Goal: Task Accomplishment & Management: Complete application form

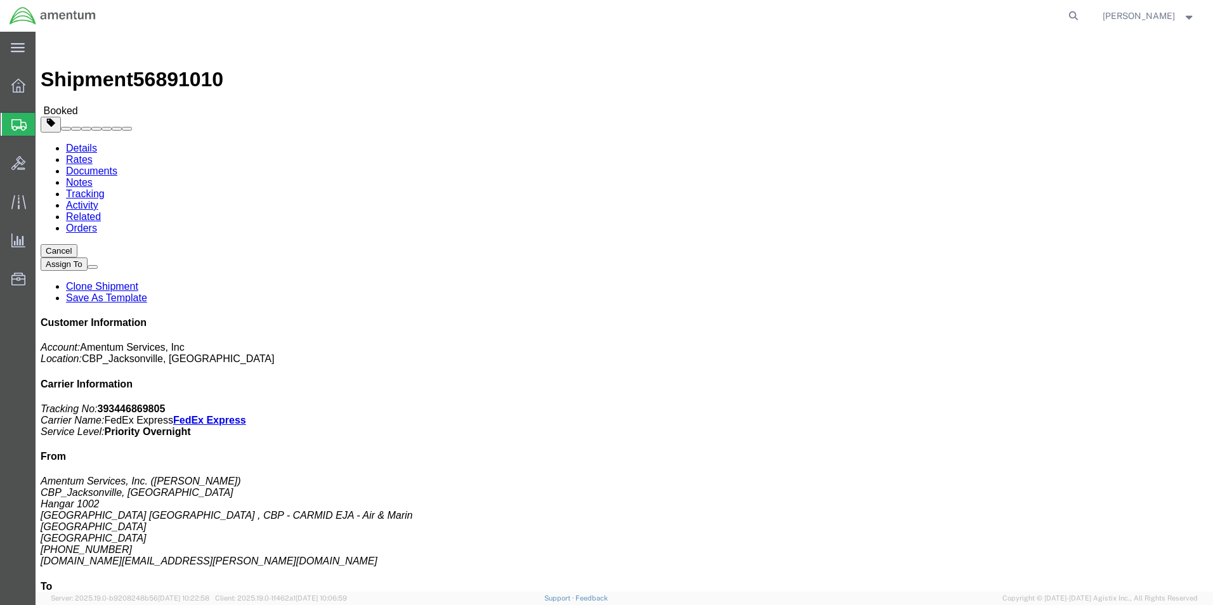
click at [0, 0] on span "Create Shipment" at bounding box center [0, 0] width 0 height 0
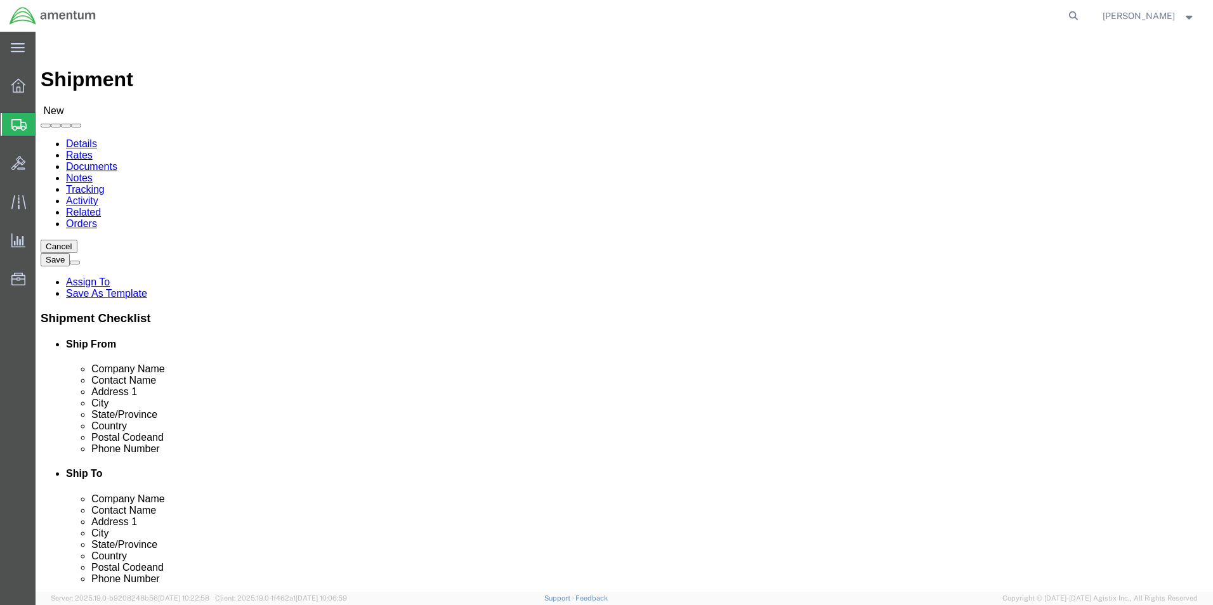
select select
click div "Location My Profile Location [PHONE_NUMBER] [PHONE_NUMBER] [PHONE_NUMBER] [PHON…"
type input "EJA"
select select "49930"
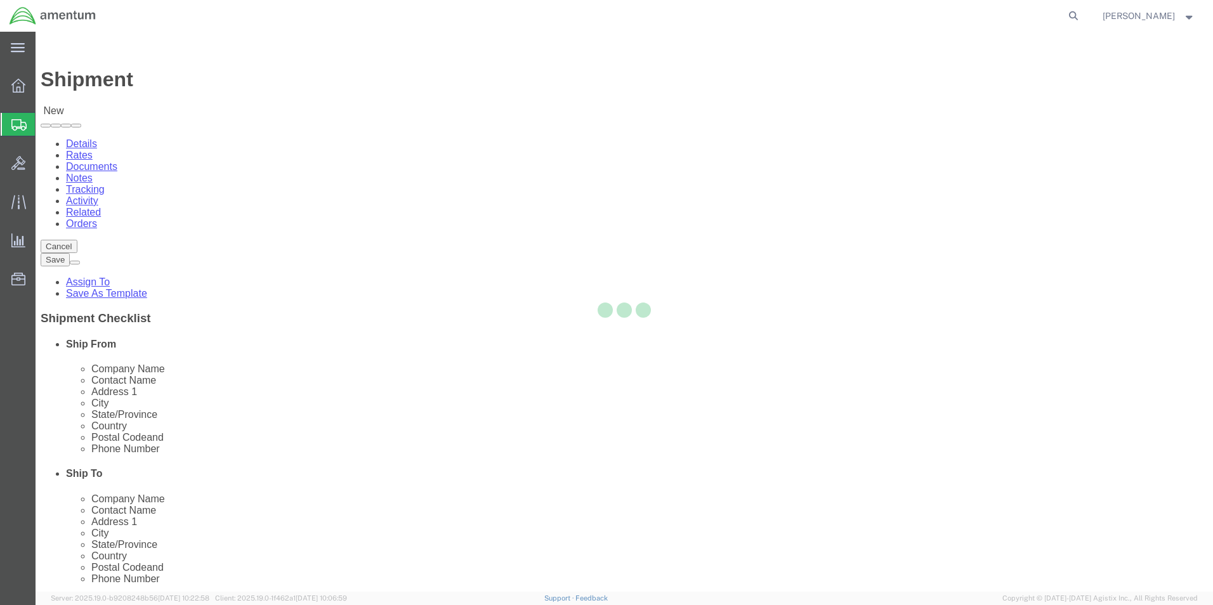
select select "FL"
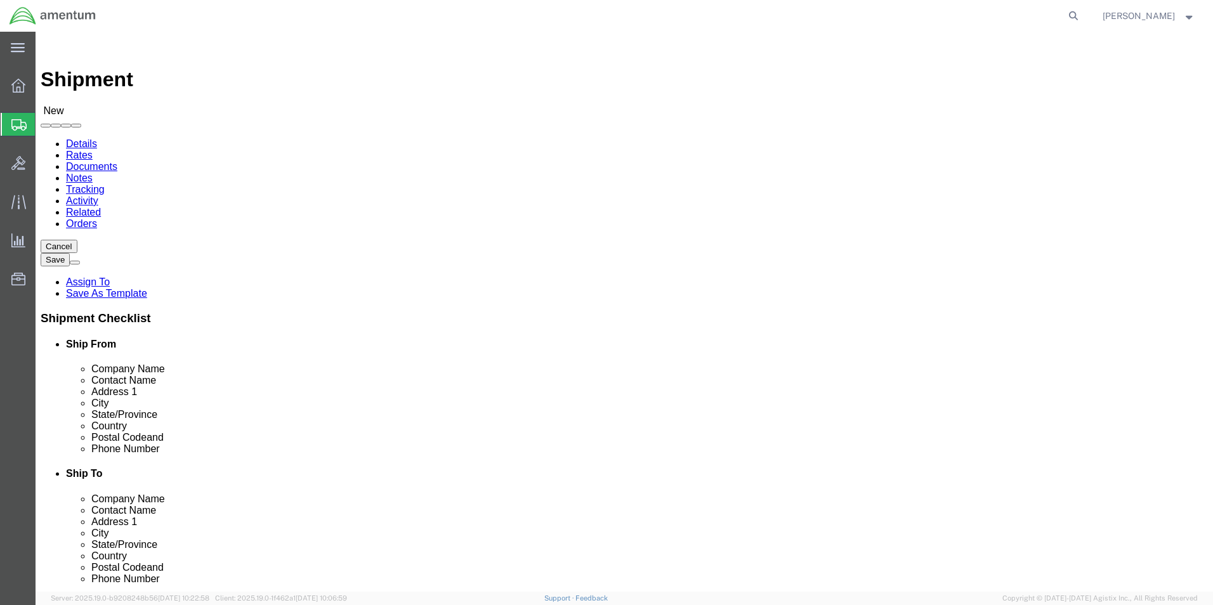
click input "text"
type input "[PERSON_NAME]"
drag, startPoint x: 72, startPoint y: 355, endPoint x: 190, endPoint y: 349, distance: 117.5
click label "State/Province"
click input "text"
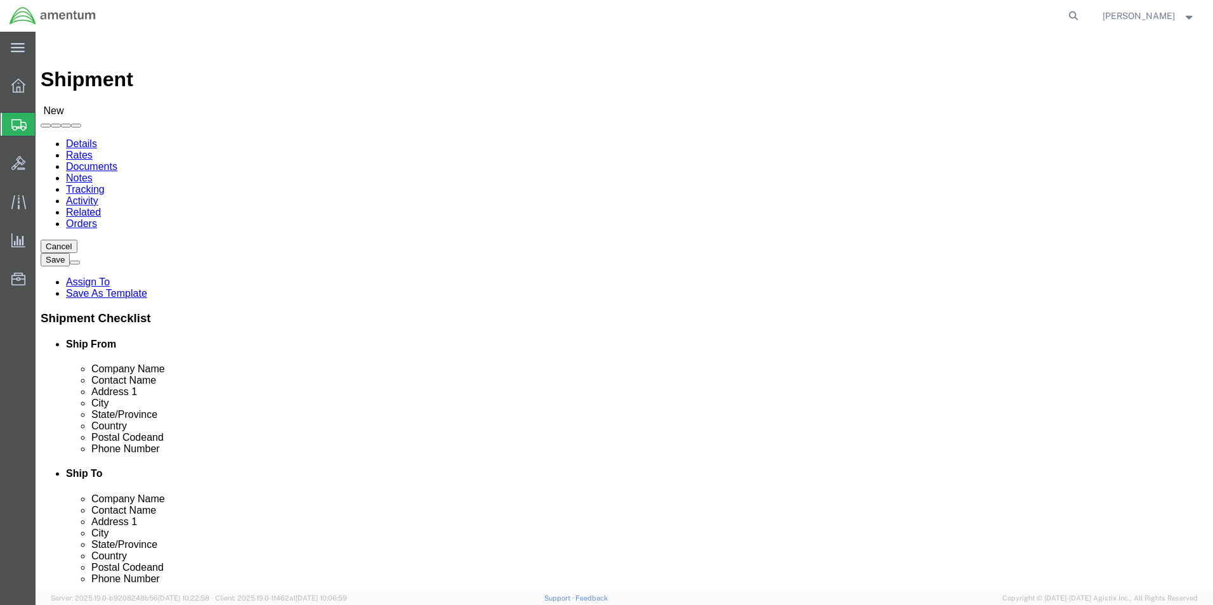
type input "(904) 680-6837"
click input "text"
type input "cienna.n.green@associates.cbp.dhs.gov"
click div "Location My Profile Location 1002-4122-6 1006-5256-0 1026-8910-0 1281-0560-3 13…"
type input "wst"
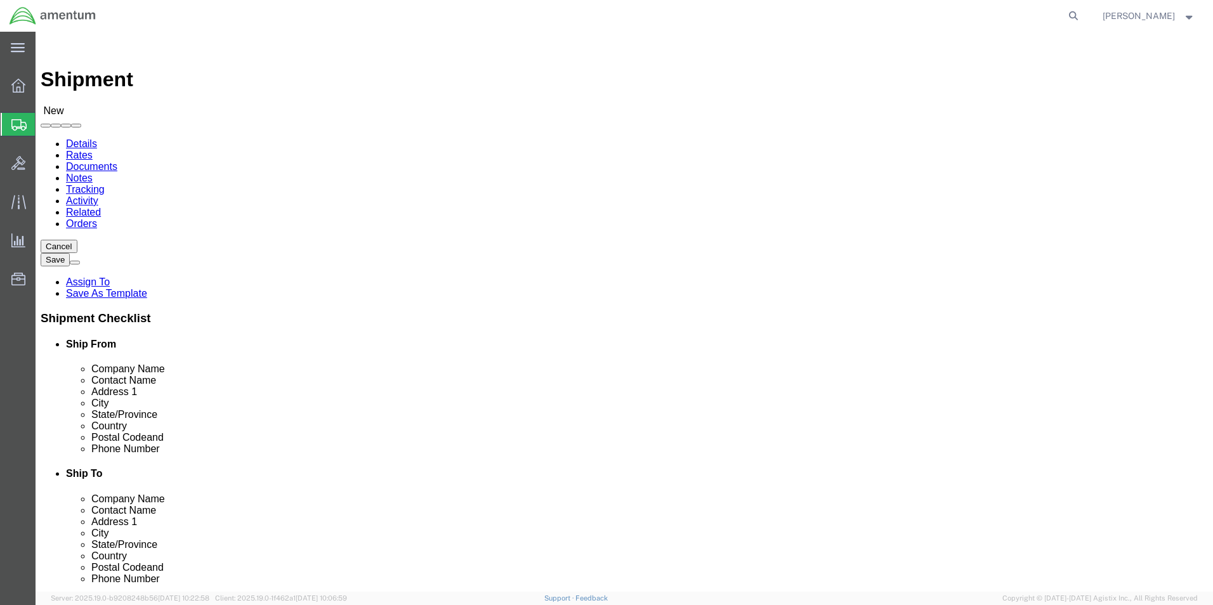
select select "49945"
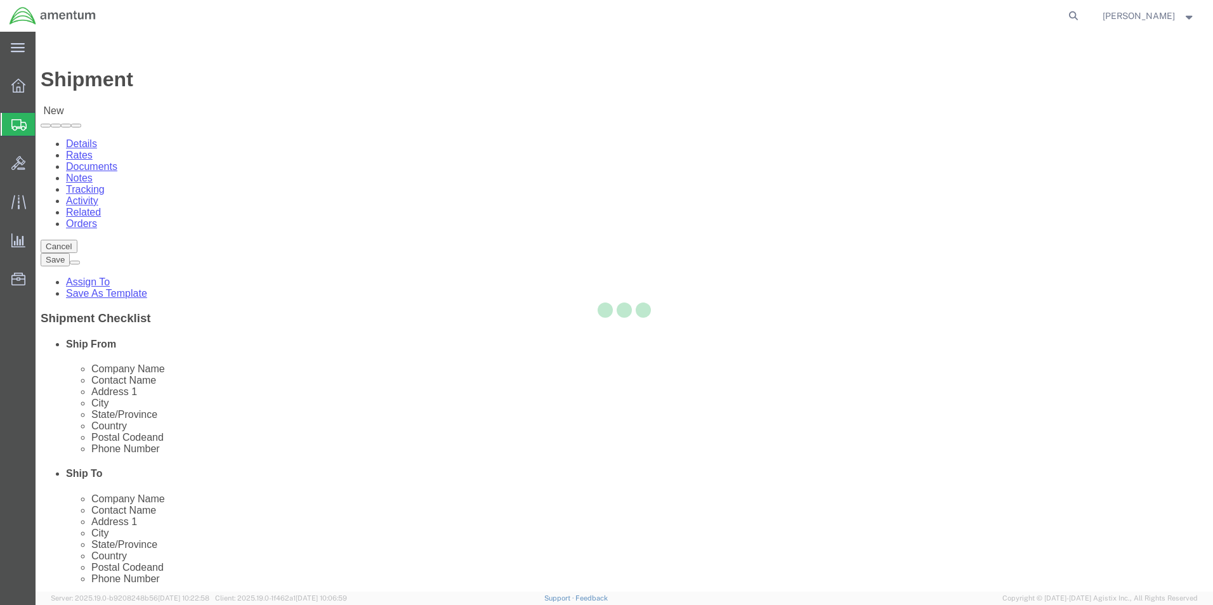
select select "TX"
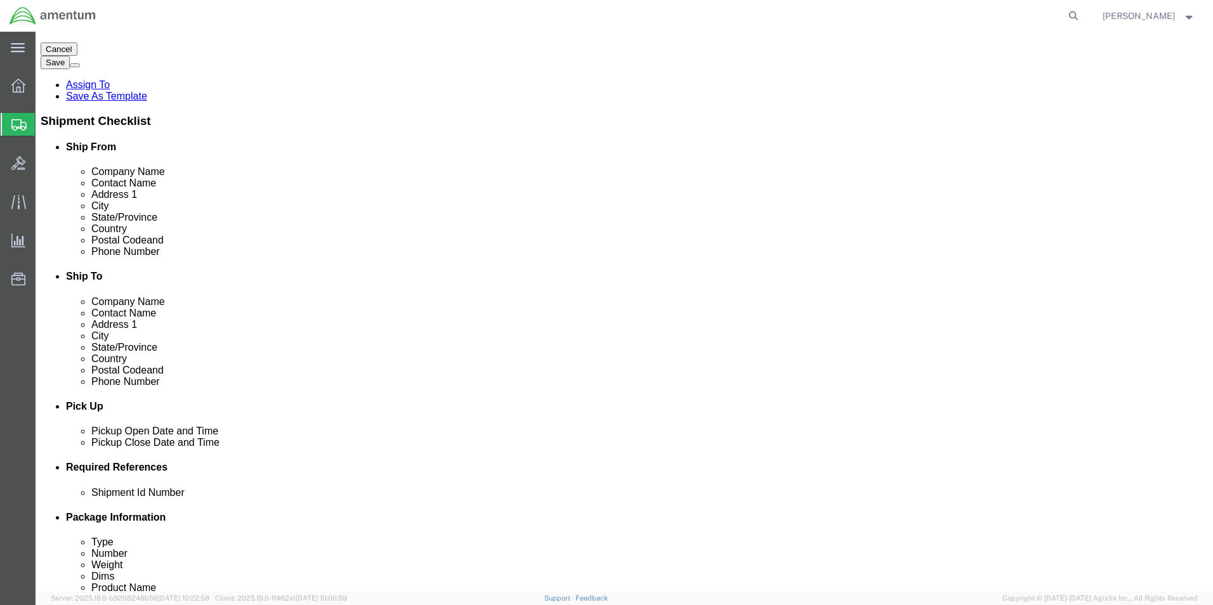
scroll to position [317, 0]
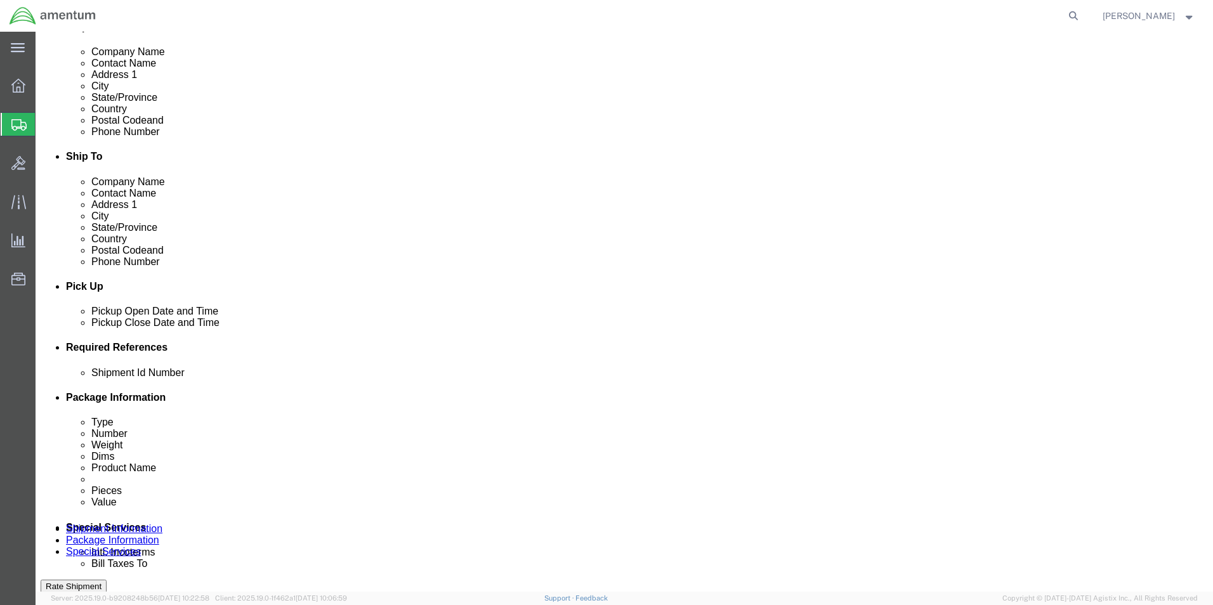
click input "text"
click button "Add reference"
click select "Select Account Type Activity ID Airline Appointment Number ASN Batch Request # …"
click input "text"
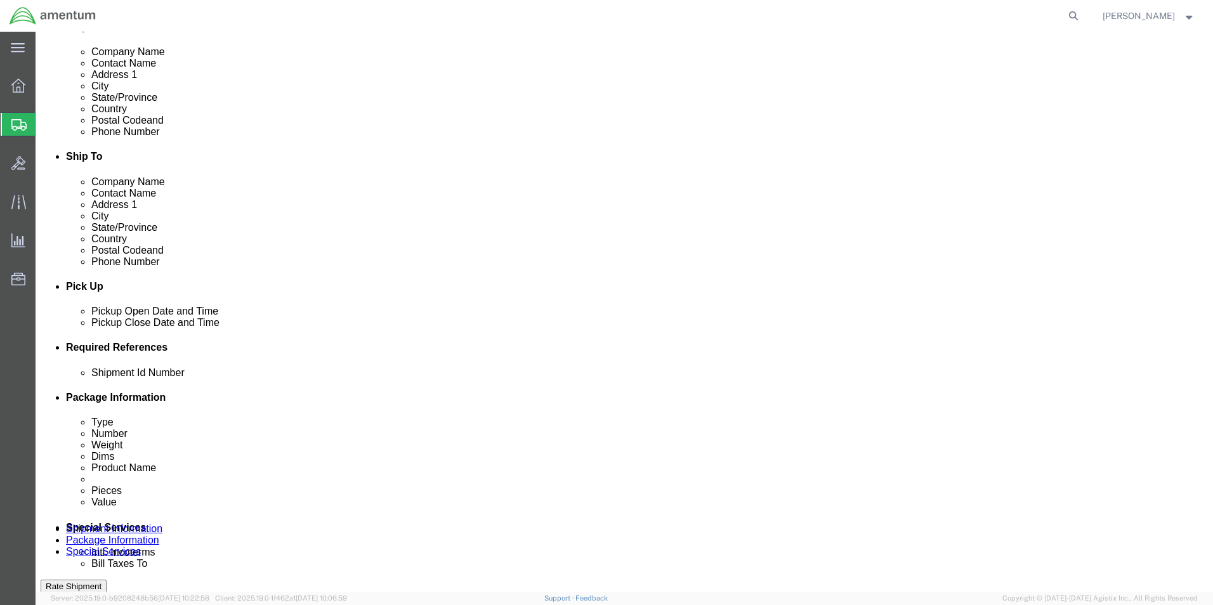
type input "6118.03.03.2219.000.EJA.0000"
click select "Select Account Type Activity ID Airline Appointment Number ASN Batch Request # …"
select select "DEPT"
click select "Select Account Type Activity ID Airline Appointment Number ASN Batch Request # …"
click input "text"
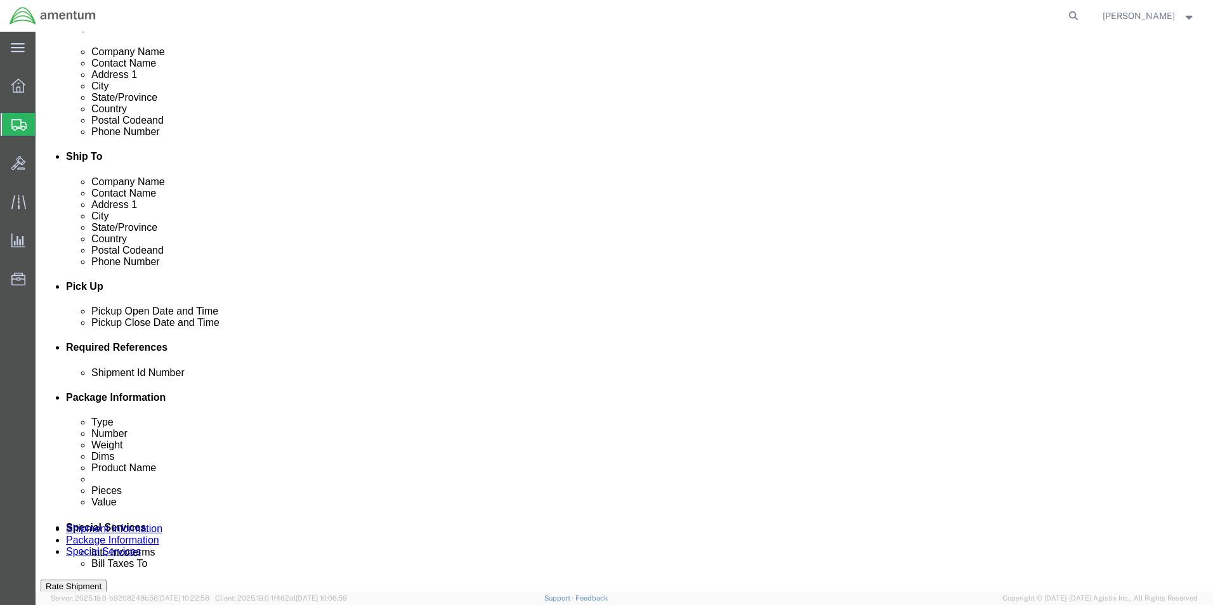
type input "c"
type input "CBP"
click select "Select Account Type Activity ID Airline Appointment Number ASN Batch Request # …"
select select "CUSTREF"
click select "Select Account Type Activity ID Airline Appointment Number ASN Batch Request # …"
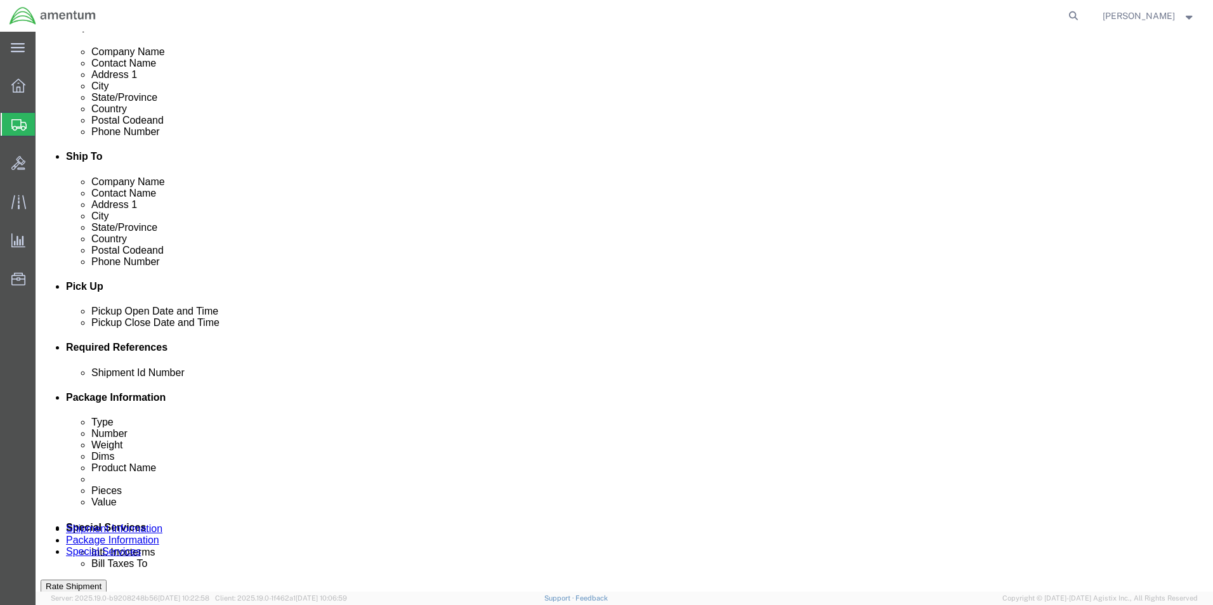
click input "text"
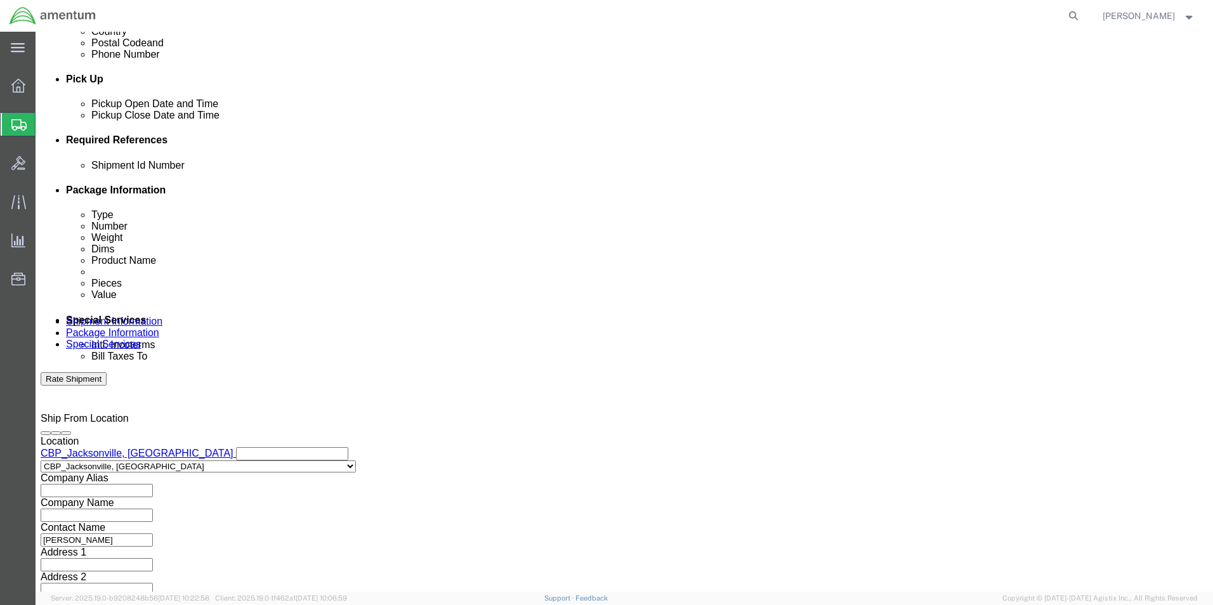
scroll to position [529, 0]
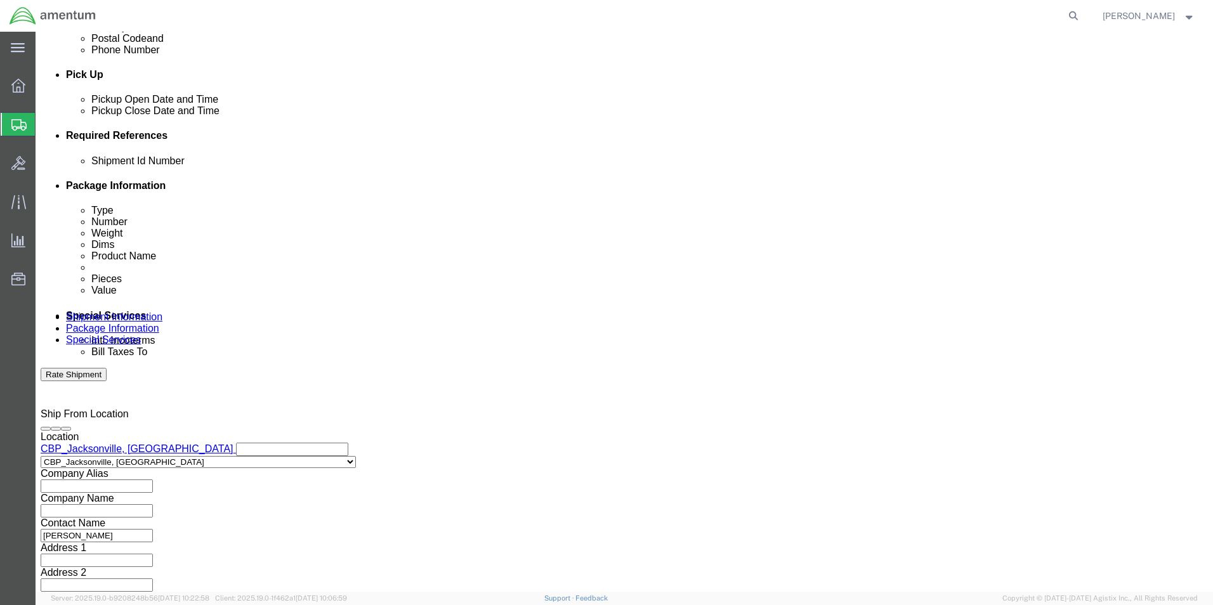
type input "614-002176"
click button "Continue"
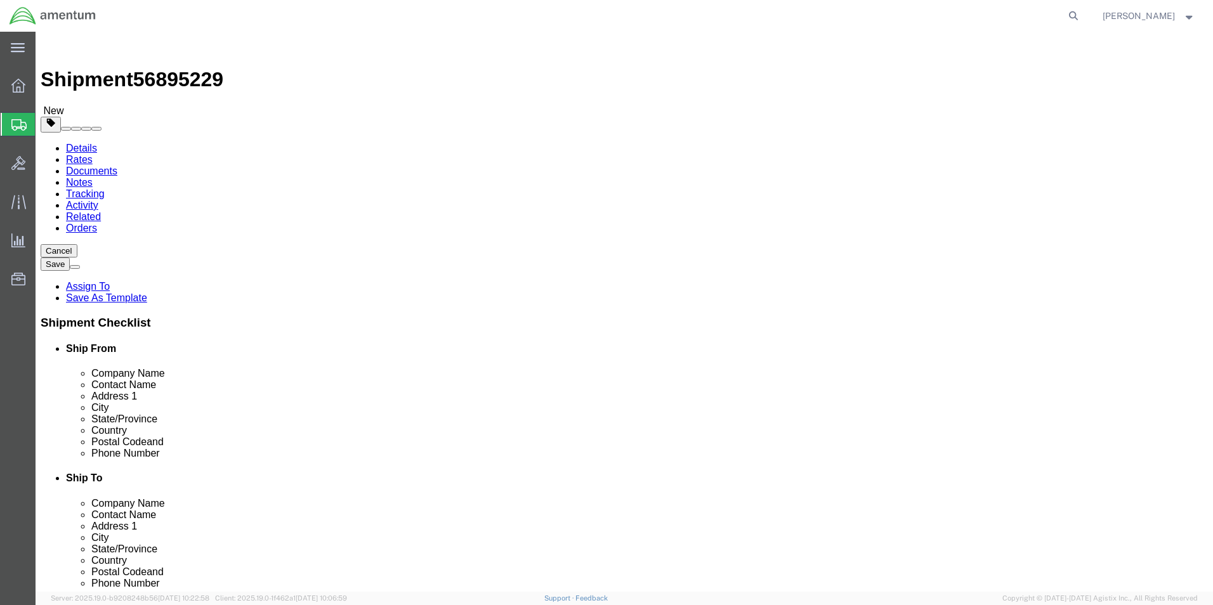
click select "Select BCK Boxes Bale(s) Basket(s) Bolt(s) Bottle(s) Buckets Bulk Bundle(s) Can…"
select select "ENV"
click select "Select BCK Boxes Bale(s) Basket(s) Bolt(s) Bottle(s) Buckets Bulk Bundle(s) Can…"
type input "9.50"
type input "12.50"
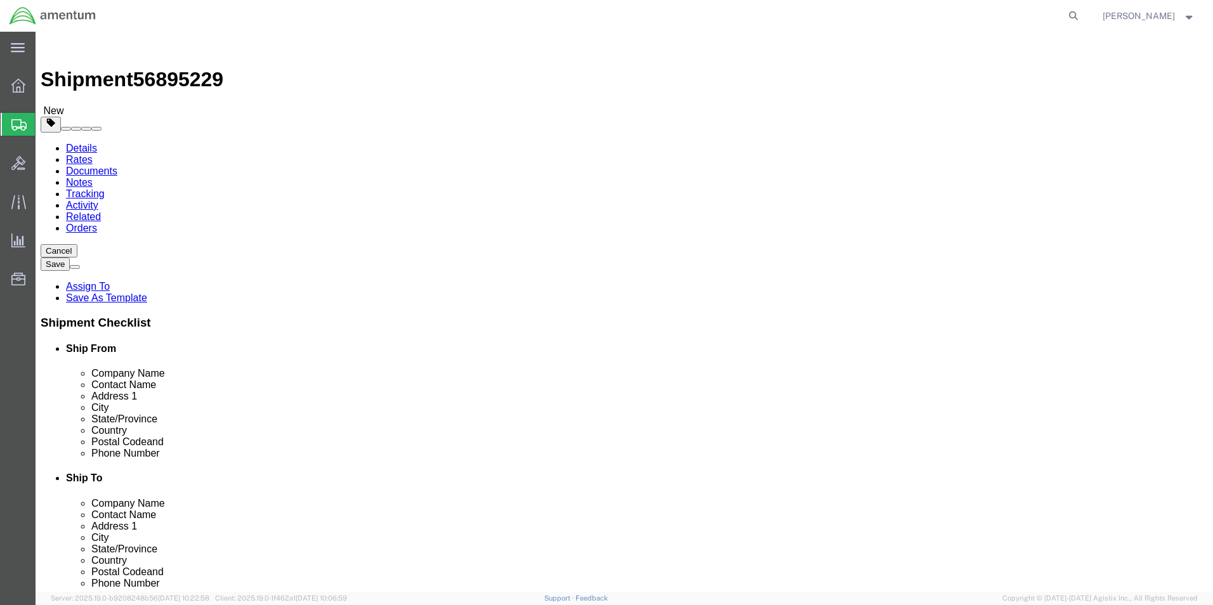
type input "0.25"
type input "1"
click link "Add Content"
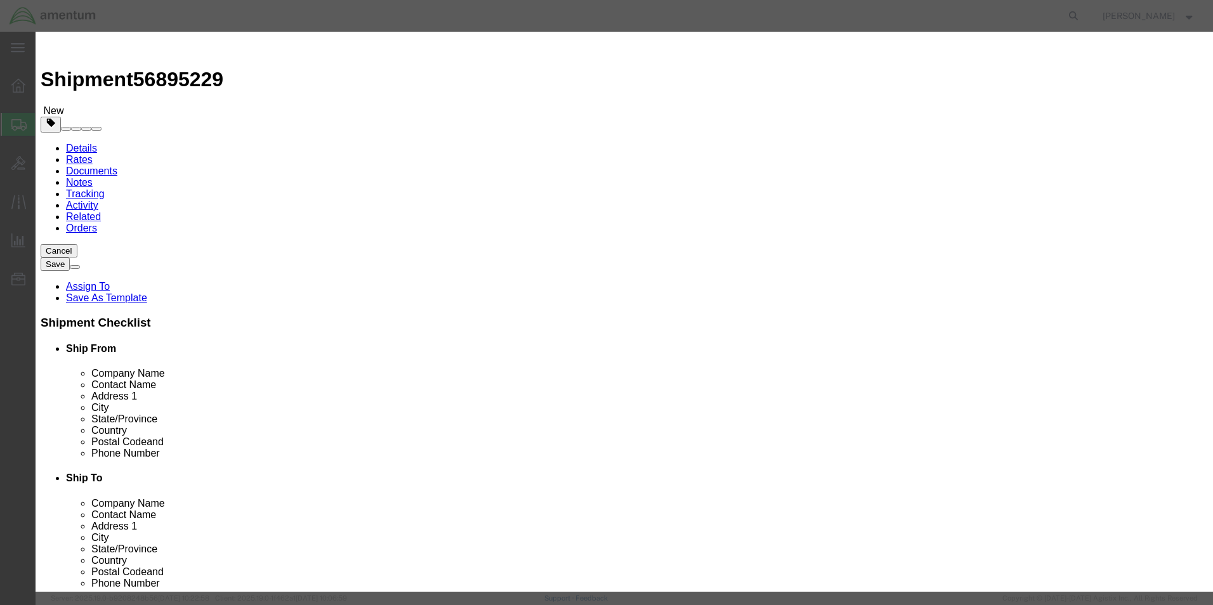
click input "text"
type input "SLEEVE"
click input "0"
type input "1"
click input "text"
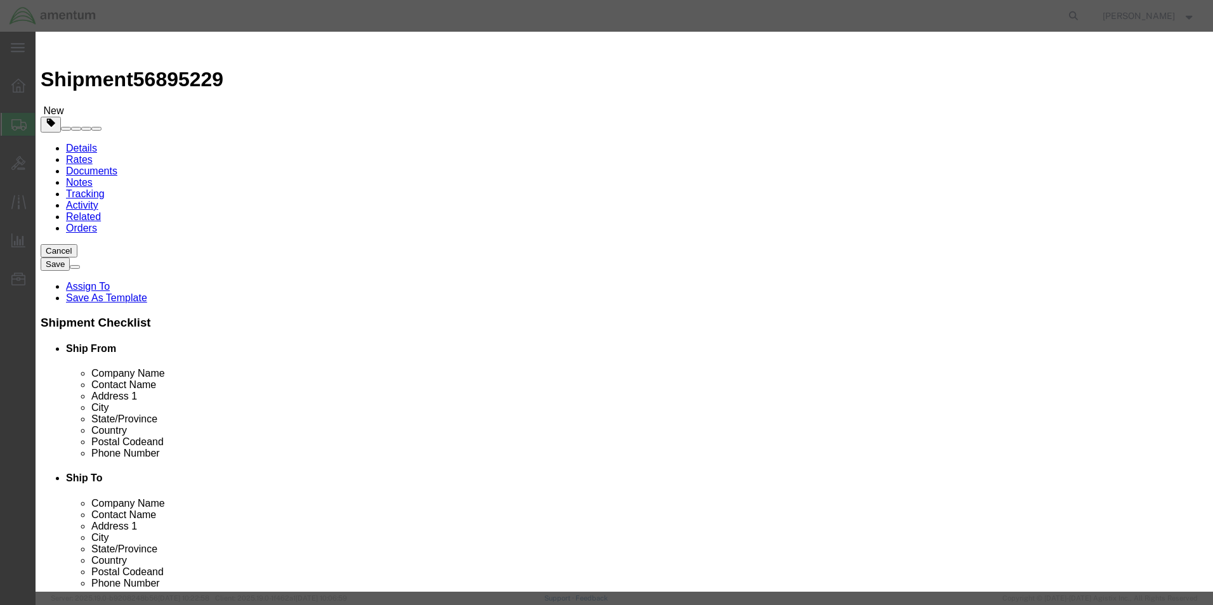
type input "1.00"
click div "Save & Add Another Save & Close Close"
click button "Save & Close"
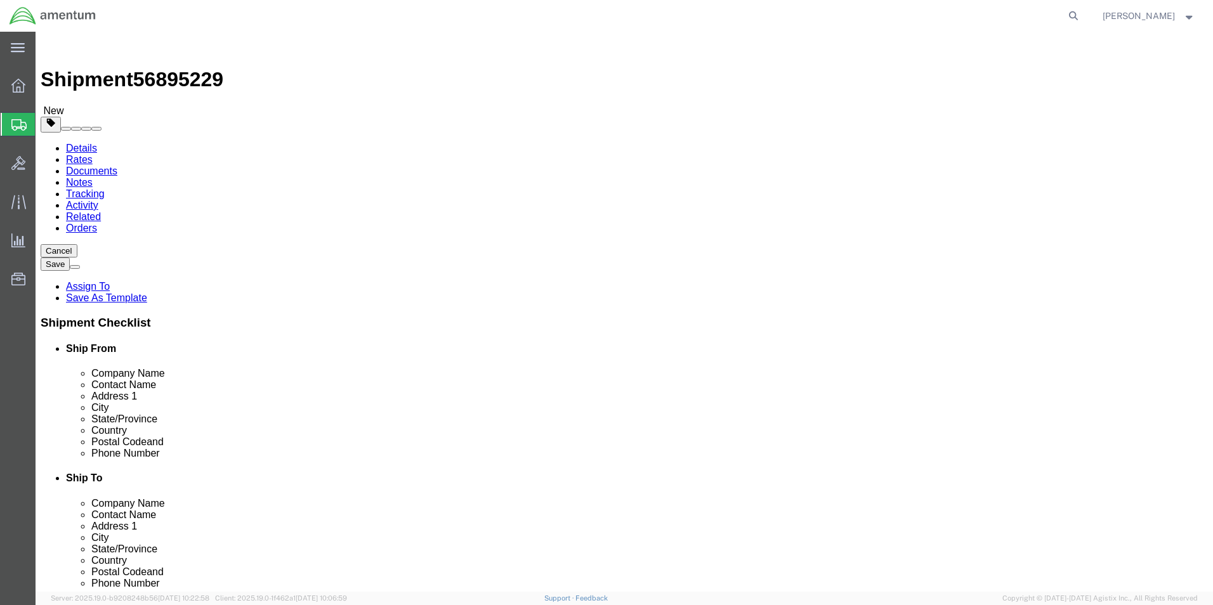
click button "Rate Shipment"
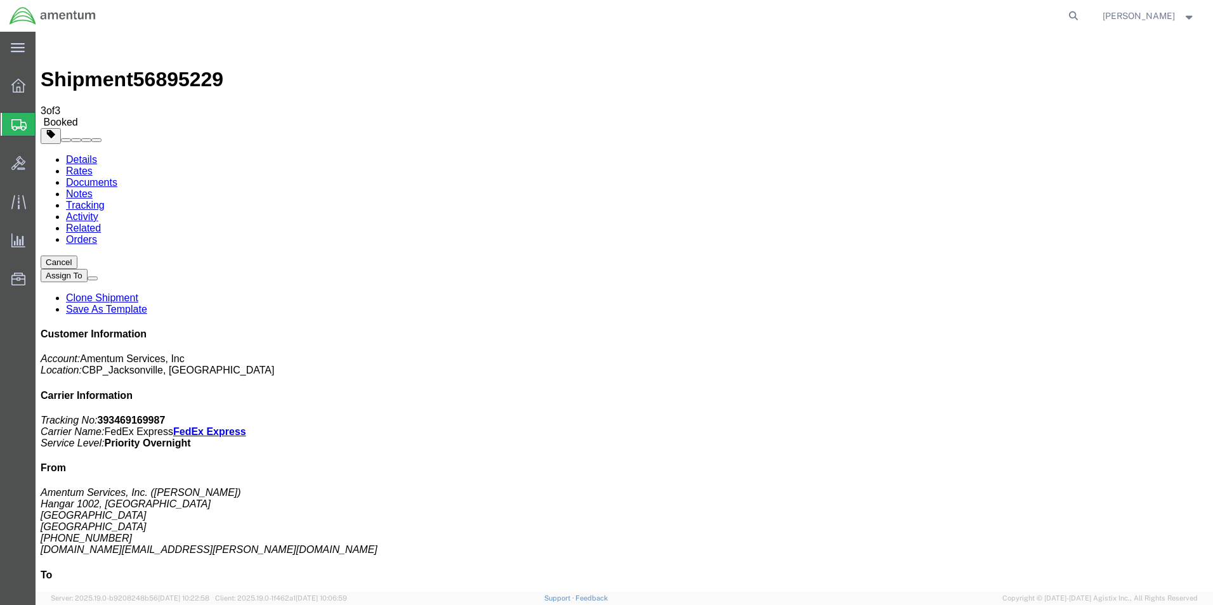
click at [166, 415] on b "393469169987" at bounding box center [132, 420] width 68 height 11
drag, startPoint x: 1068, startPoint y: 190, endPoint x: 1058, endPoint y: 194, distance: 11.1
copy b "393469169987"
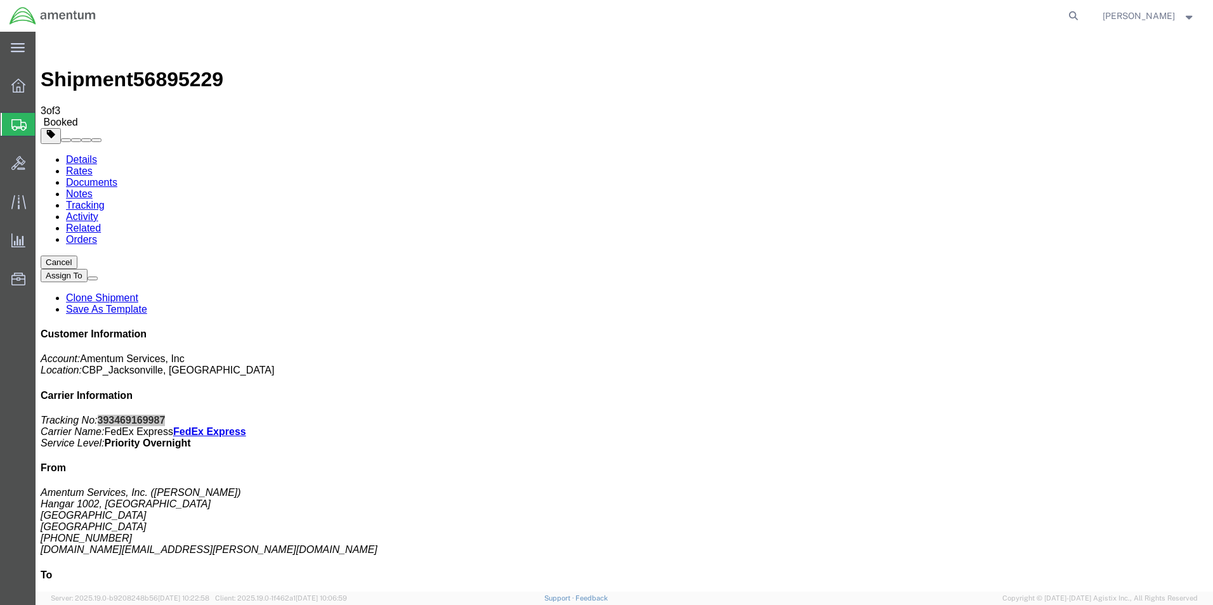
click at [0, 0] on span "Create Shipment" at bounding box center [0, 0] width 0 height 0
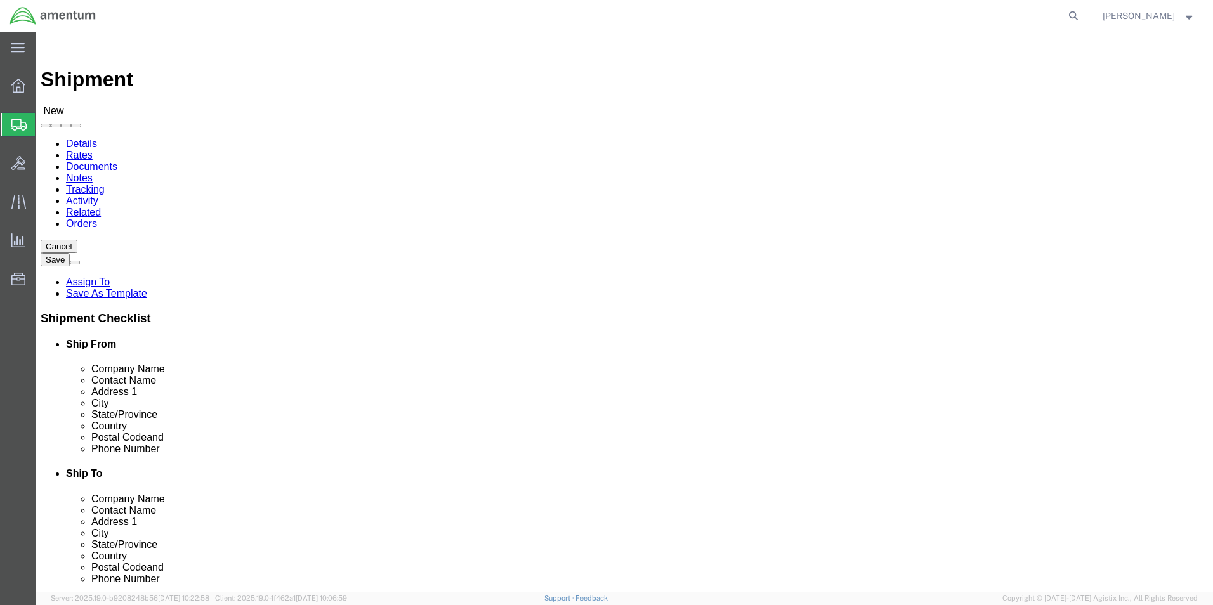
type input "EJA"
select select "49930"
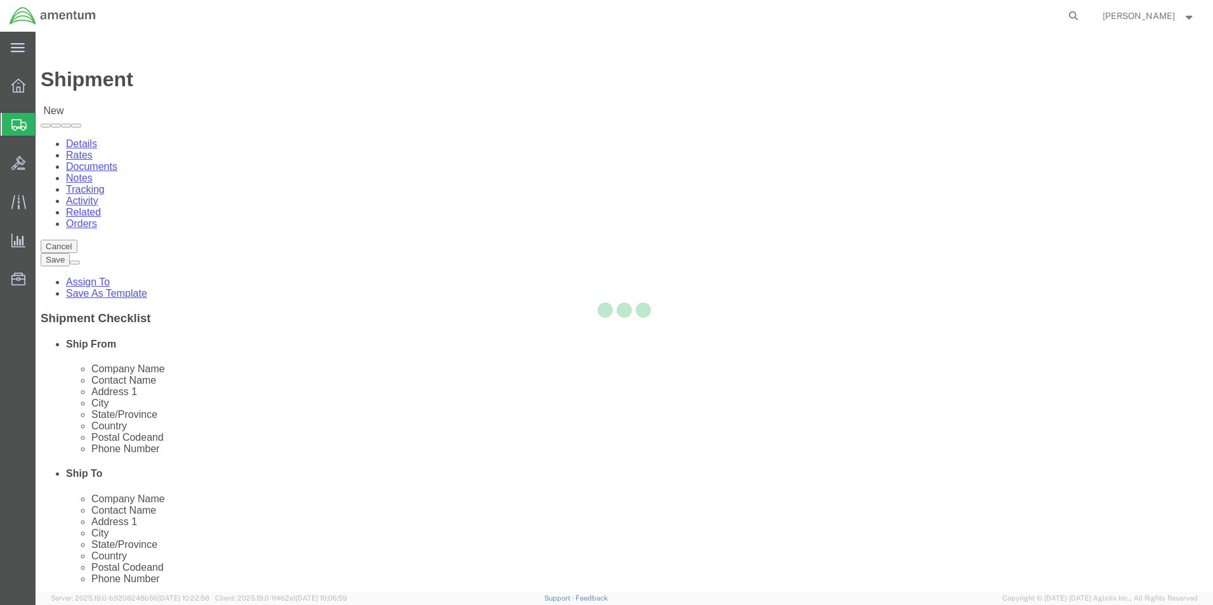
select select "FL"
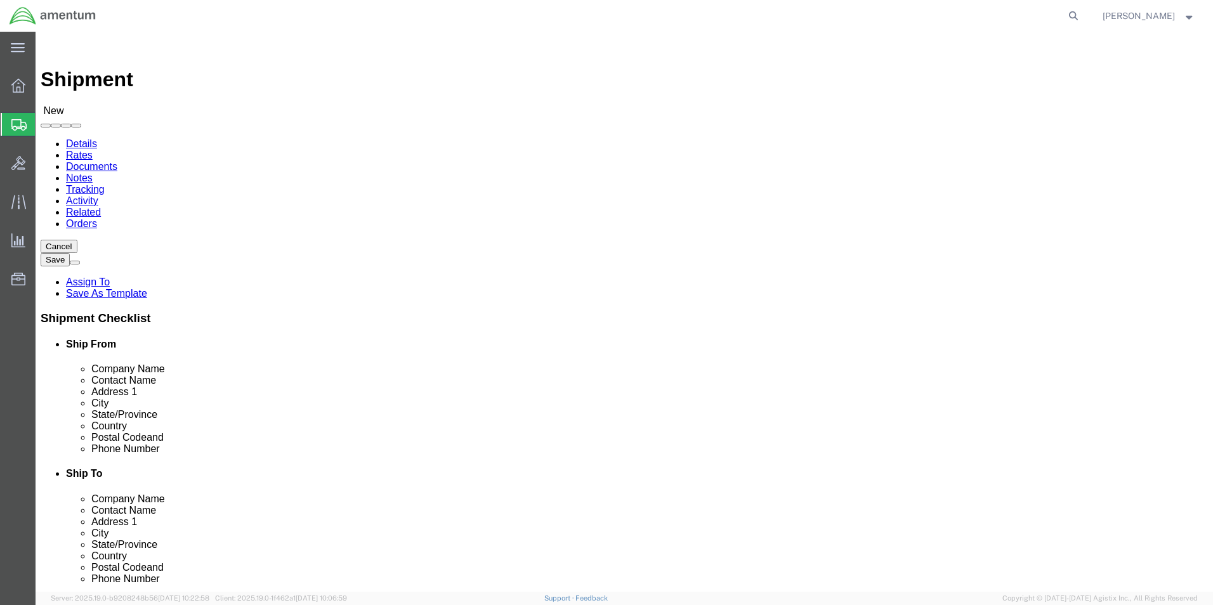
click input "text"
type input "Cienna Green"
click input "text"
type input "(904) 680-6837"
click input "text"
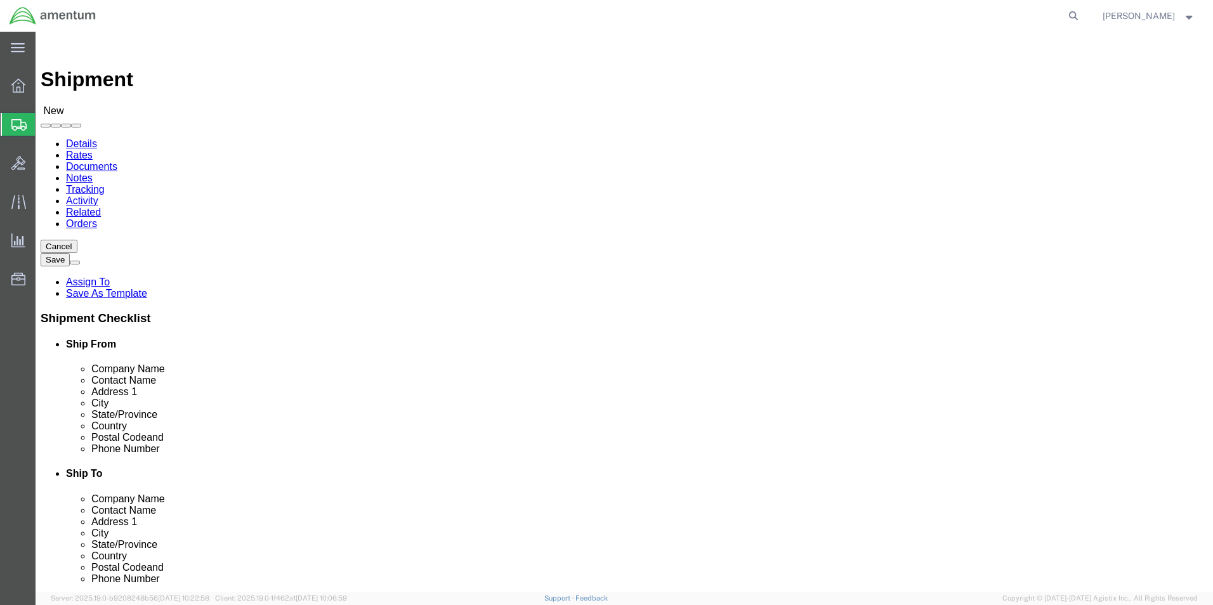
type input "cienna.n.green@associates.cbp.dhs.gov"
click div "Location Select Select My Profile Location 1002-4122-6 1006-5256-0 1026-8910-0 …"
type input "emi"
select select "49931"
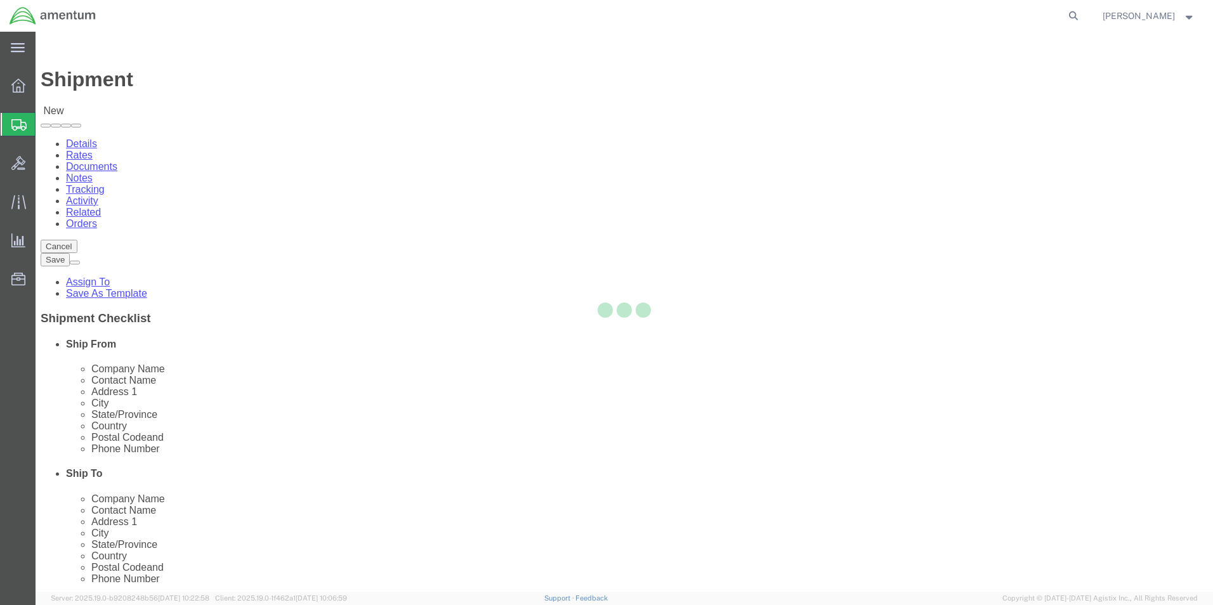
select select "FL"
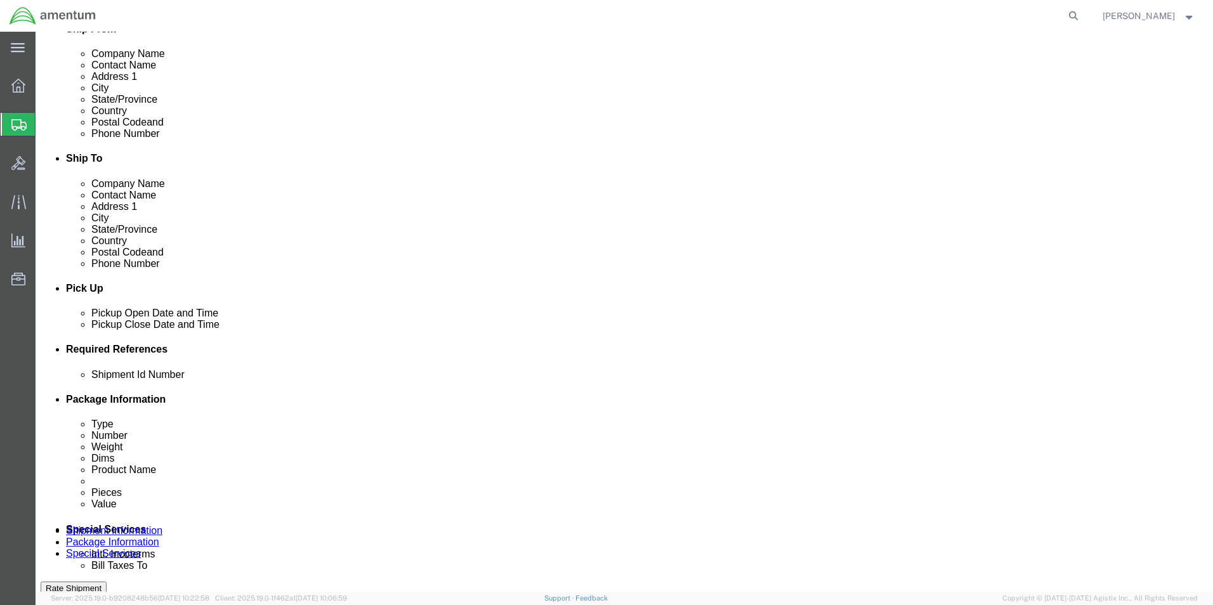
scroll to position [317, 0]
click input "text"
type input "6118.03.03.2219.000.EJA.0000"
click button "Add reference"
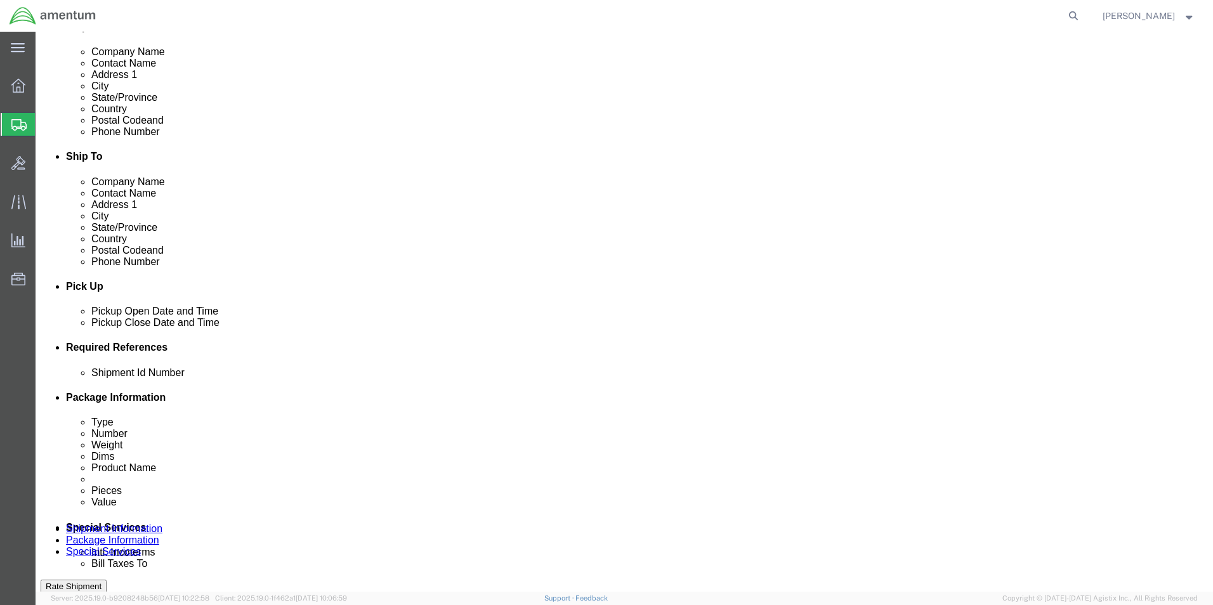
click select "Select Account Type Activity ID Airline Appointment Number ASN Batch Request # …"
select select "DEPT"
click select "Select Account Type Activity ID Airline Appointment Number ASN Batch Request # …"
click input "text"
type input "c"
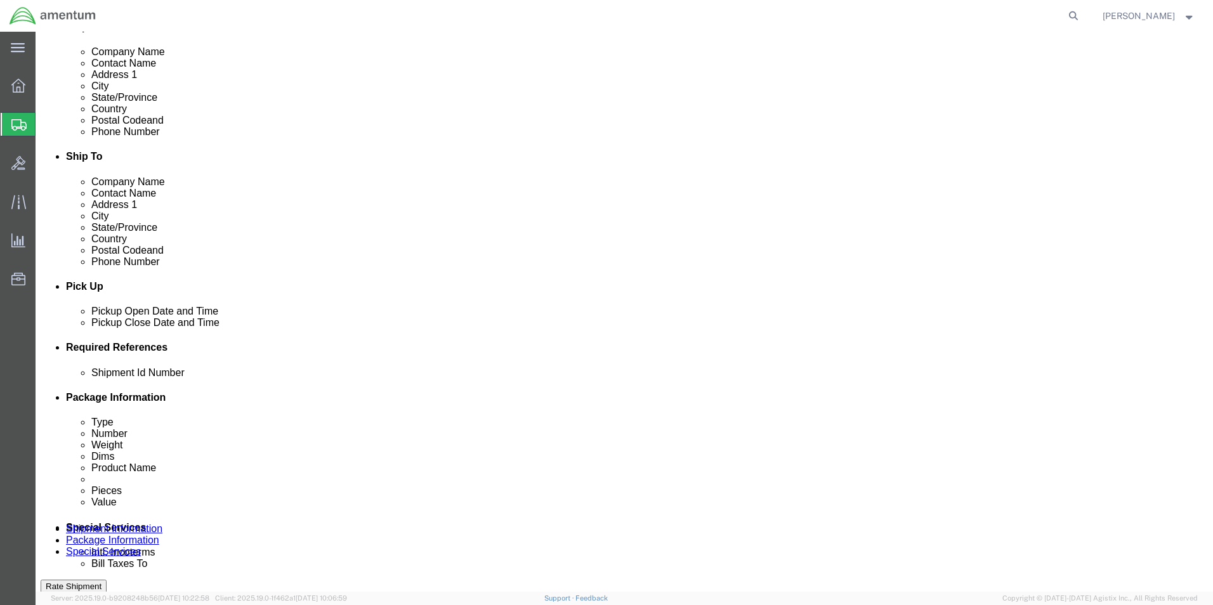
type input "CBP"
click select "Select Account Type Activity ID Airline Appointment Number ASN Batch Request # …"
select select "CUSTREF"
click select "Select Account Type Activity ID Airline Appointment Number ASN Batch Request # …"
click input "text"
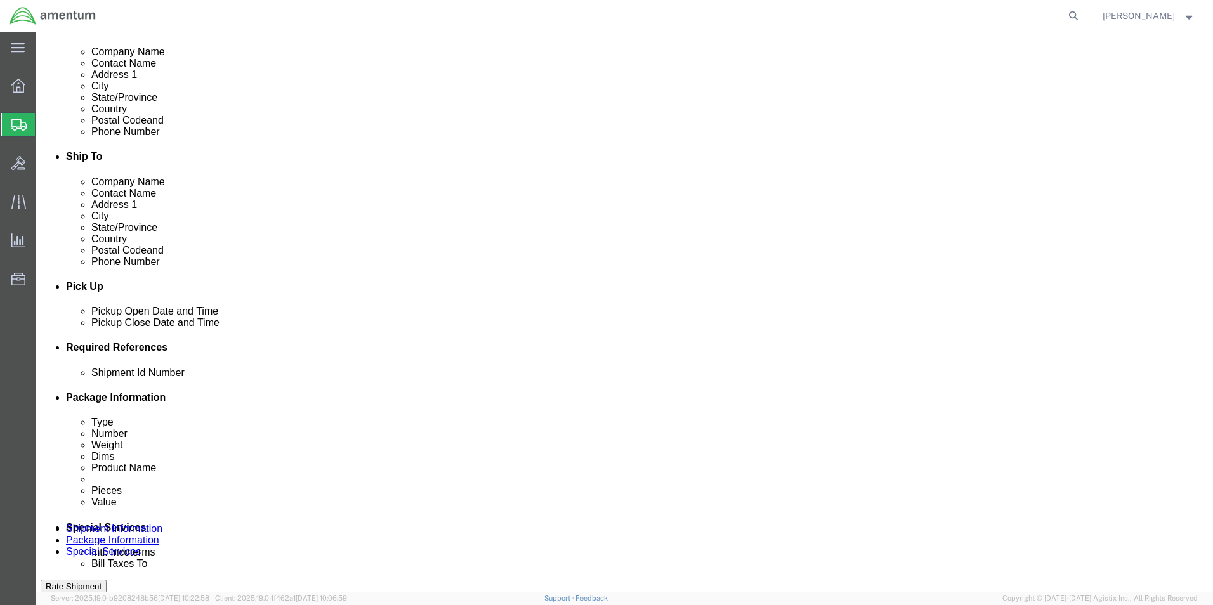
click input "text"
type input "JUMPER ASSY"
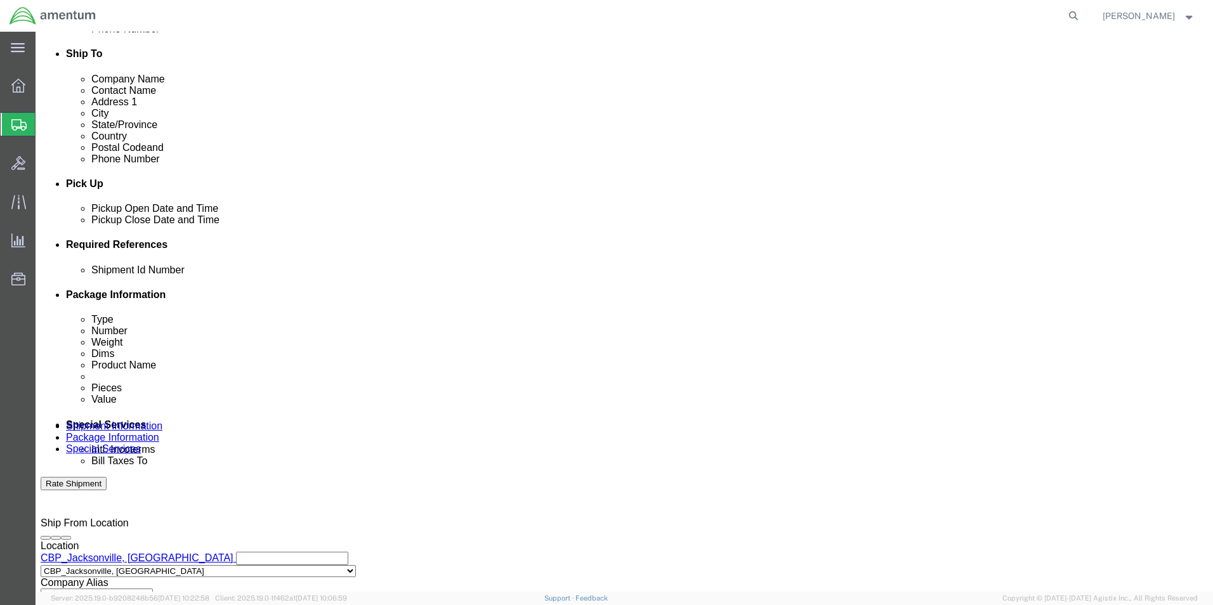
scroll to position [529, 0]
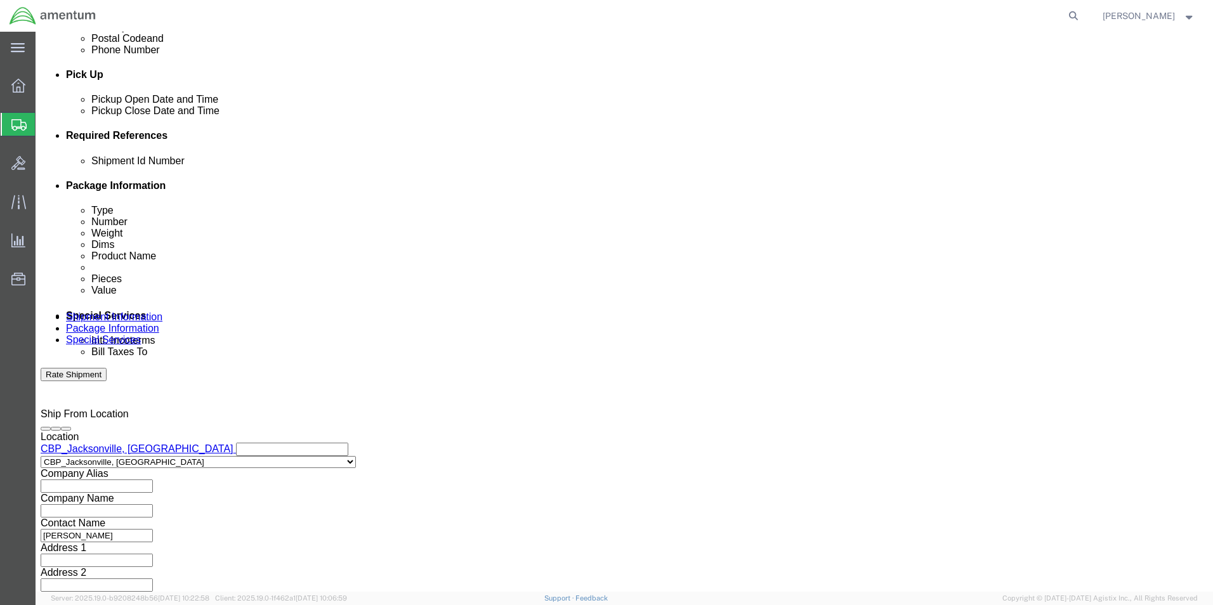
click button "Continue"
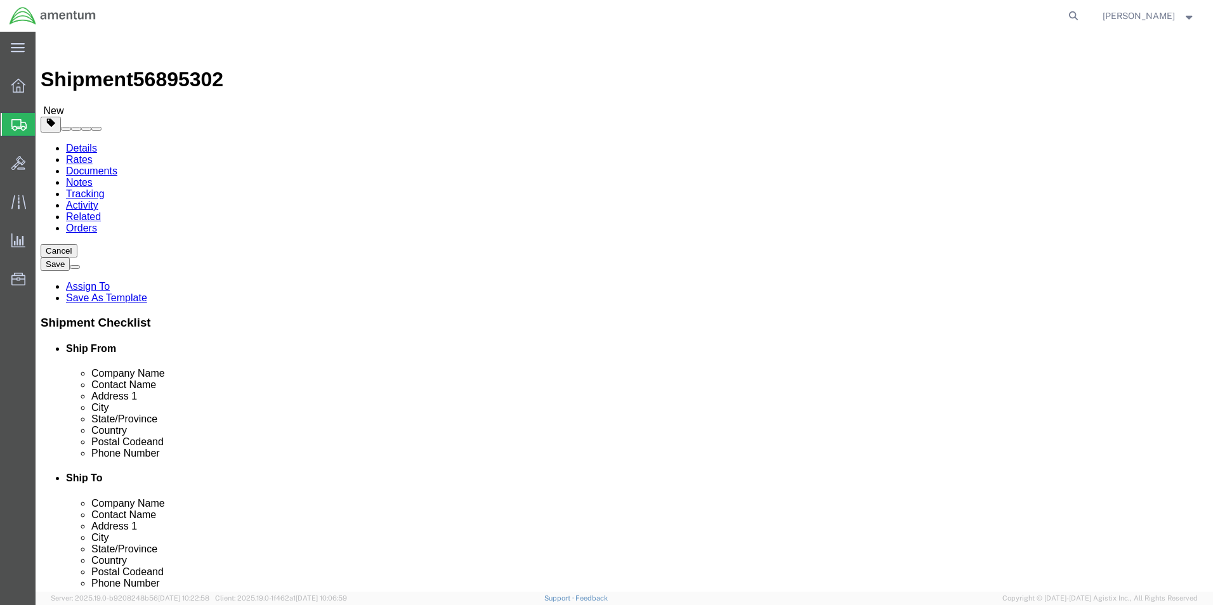
click select "Select BCK Boxes Bale(s) Basket(s) Bolt(s) Bottle(s) Buckets Bulk Bundle(s) Can…"
select select "ENV"
click select "Select BCK Boxes Bale(s) Basket(s) Bolt(s) Bottle(s) Buckets Bulk Bundle(s) Can…"
type input "9.50"
type input "12.50"
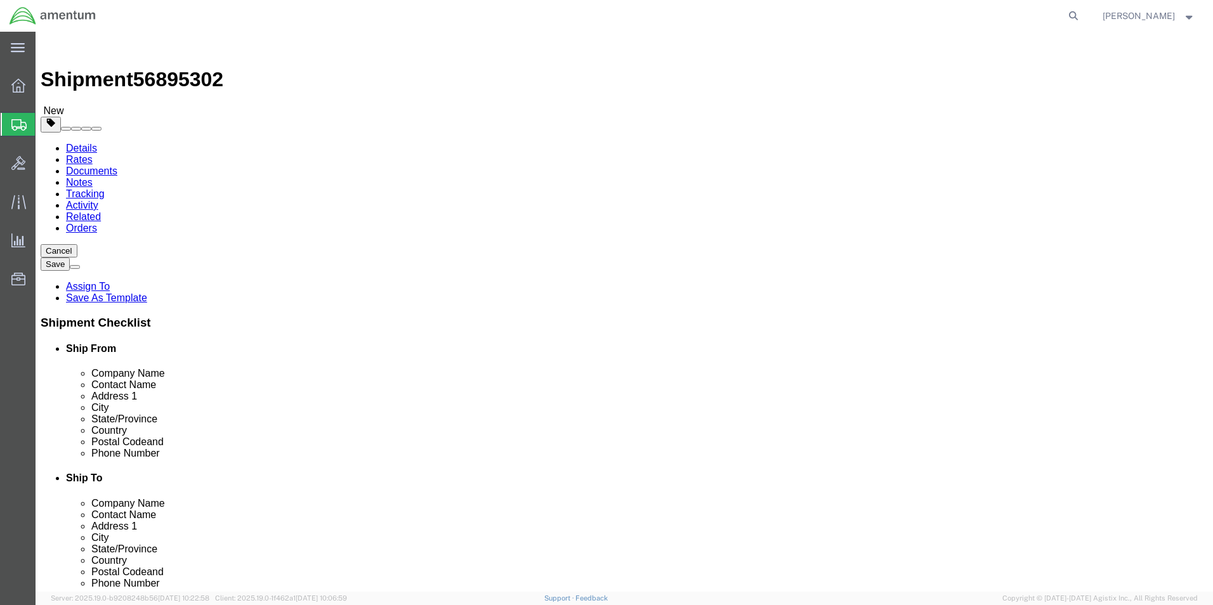
type input "0.25"
type input "1"
click link "Add Content"
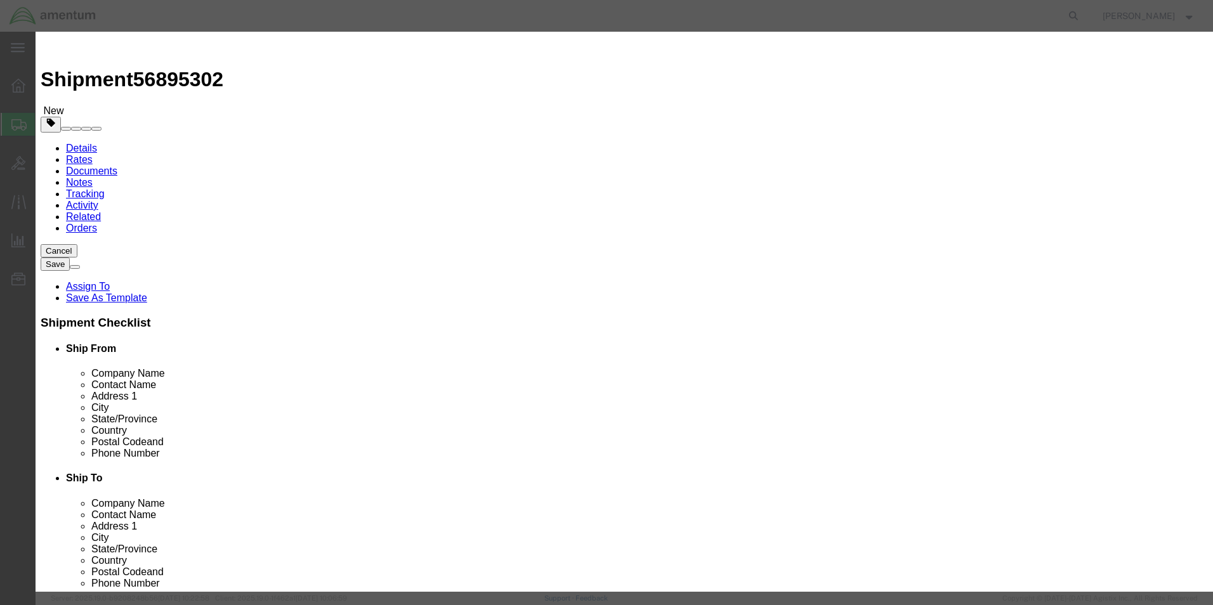
click input "text"
type input "JUMPER ASSY"
click input "0"
type input "4"
click input "text"
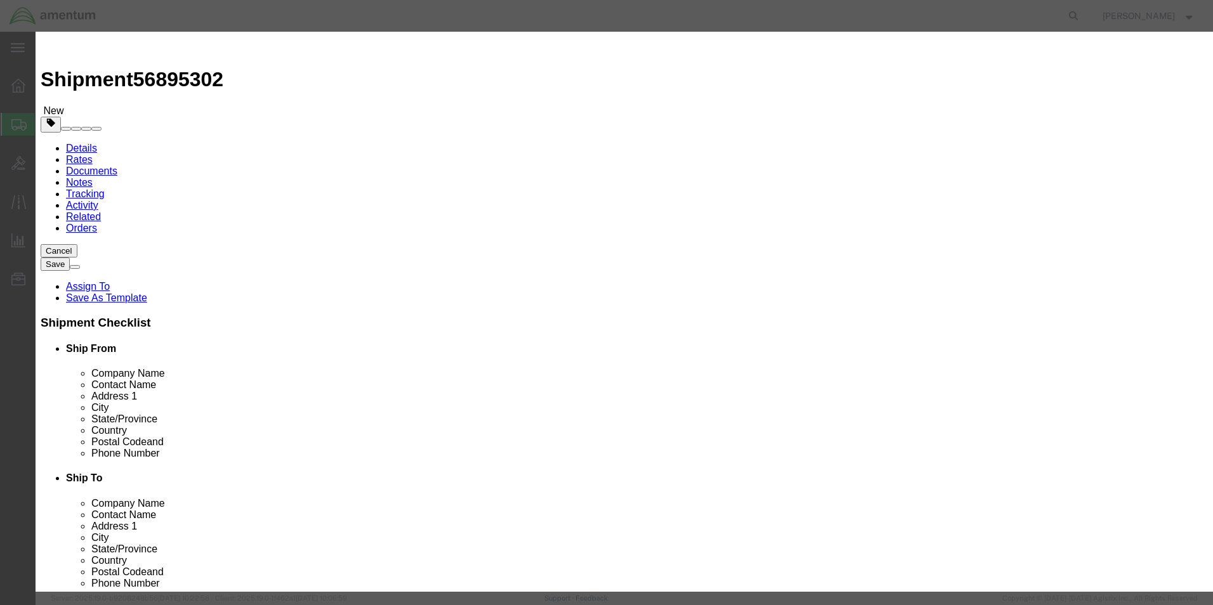
click input "text"
type input "400.00"
click div "Save & Add Another Save & Close Close"
click button "Save & Close"
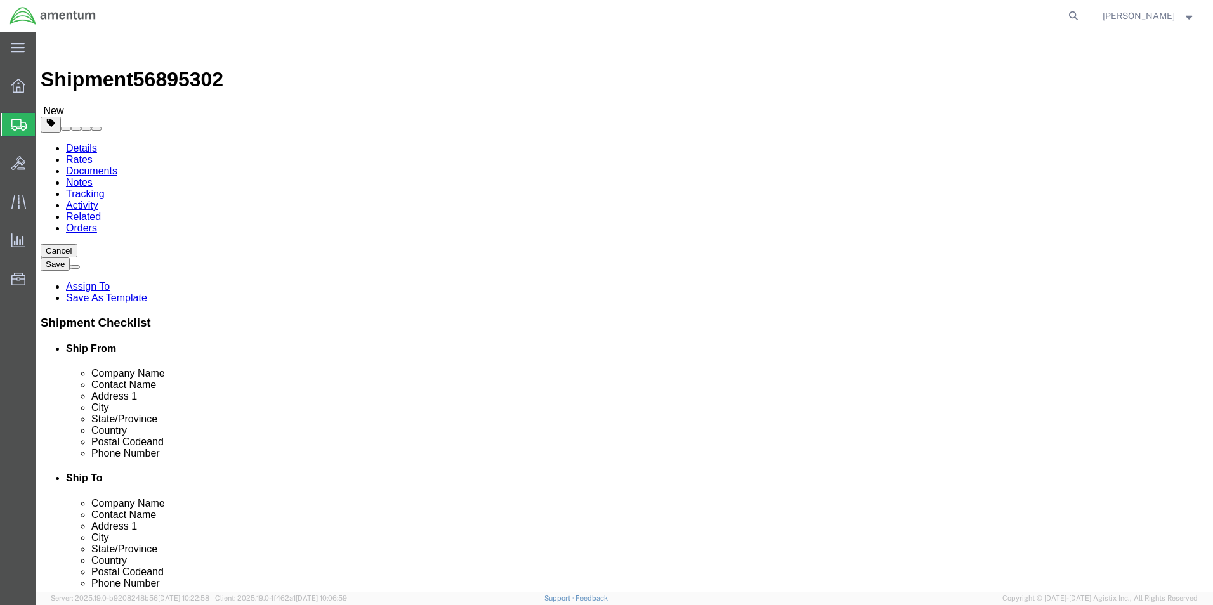
click button "Rate Shipment"
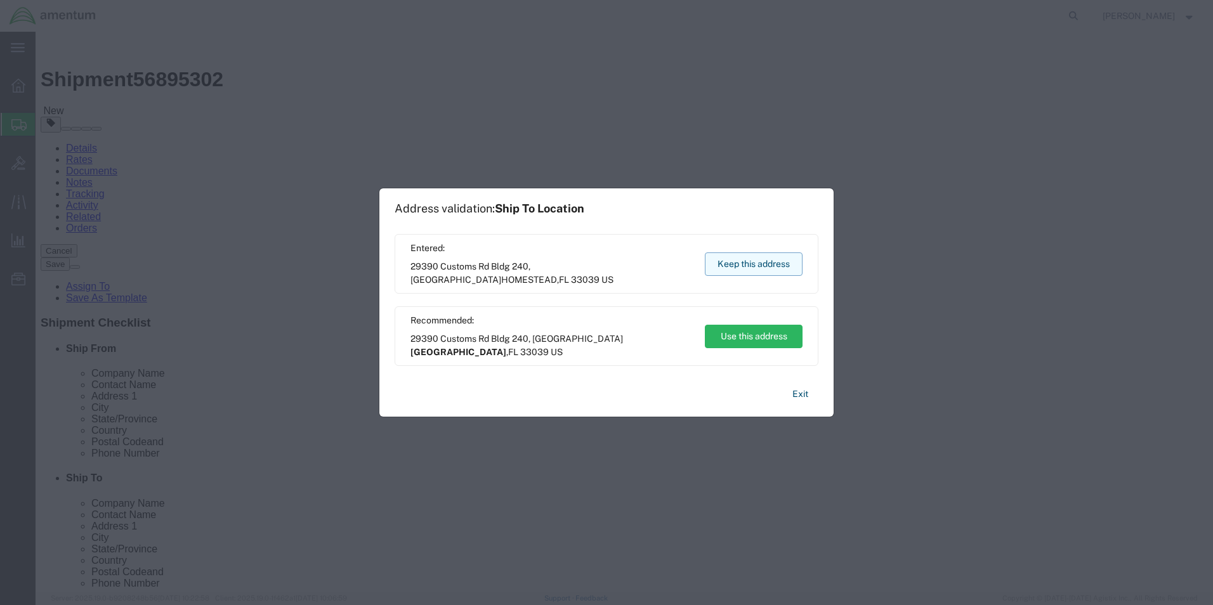
click at [726, 264] on button "Keep this address" at bounding box center [754, 263] width 98 height 23
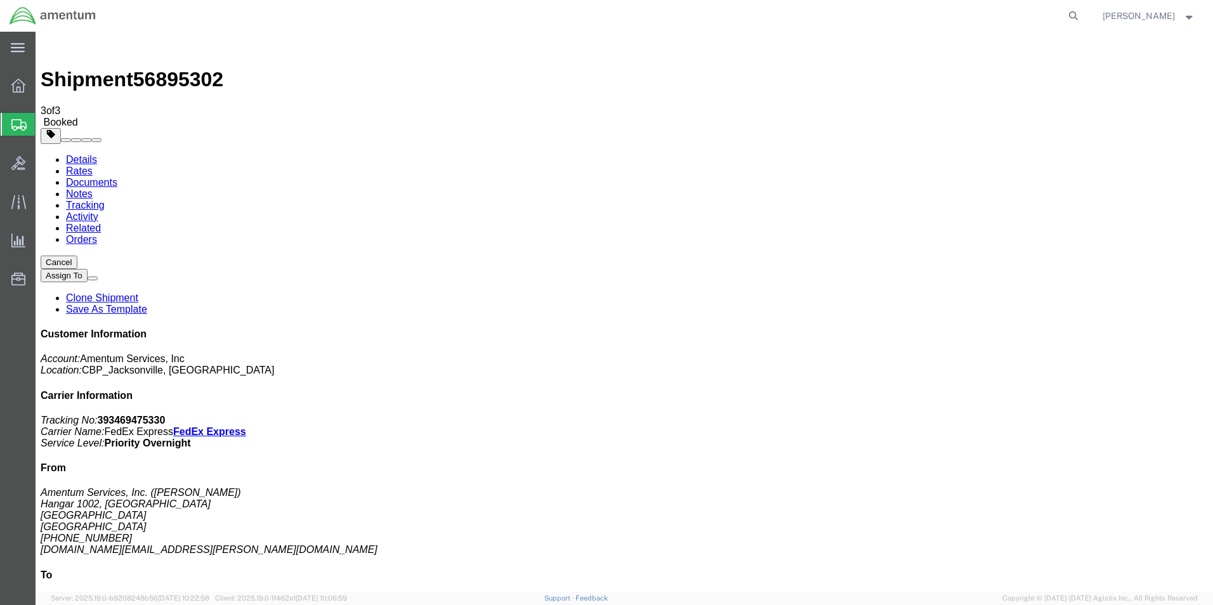
drag, startPoint x: 159, startPoint y: 227, endPoint x: 1199, endPoint y: 242, distance: 1040.5
click at [166, 415] on b "393469475330" at bounding box center [132, 420] width 68 height 11
copy b "393469475330"
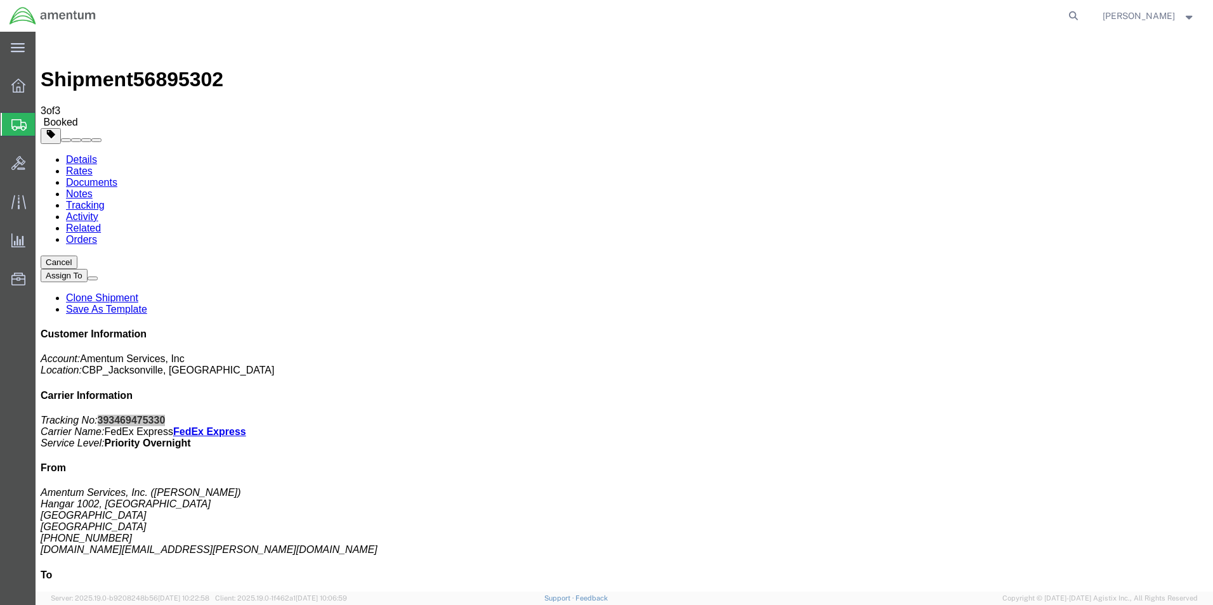
click at [0, 0] on span "Create Shipment" at bounding box center [0, 0] width 0 height 0
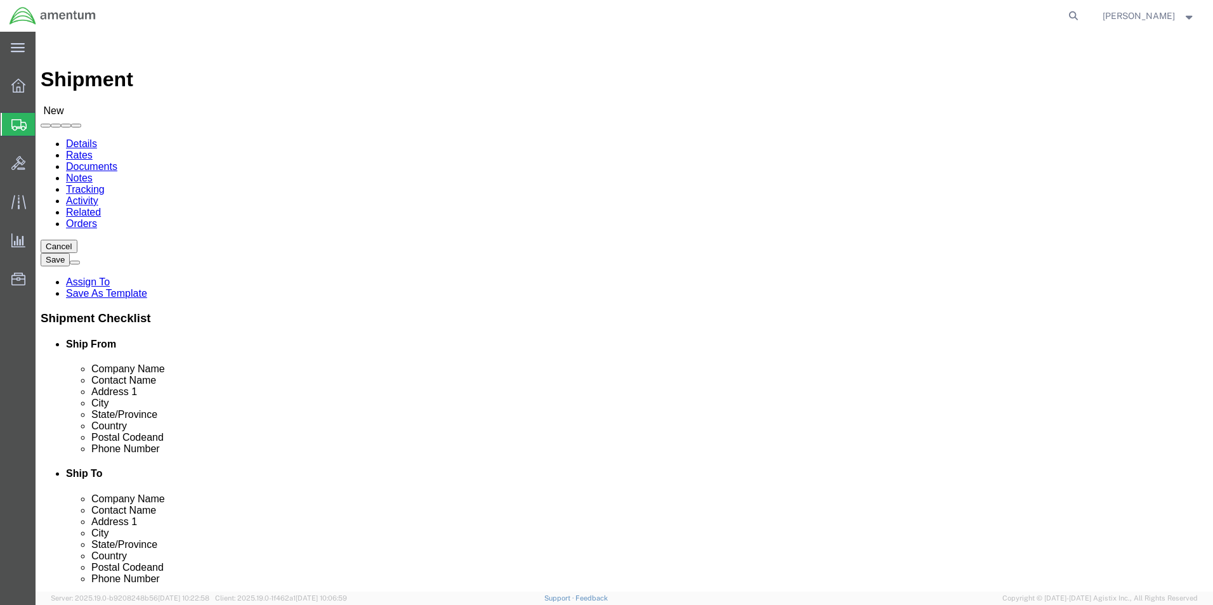
type input "EJA"
select select "49930"
select select "FL"
click input "text"
type input "Cienna Green"
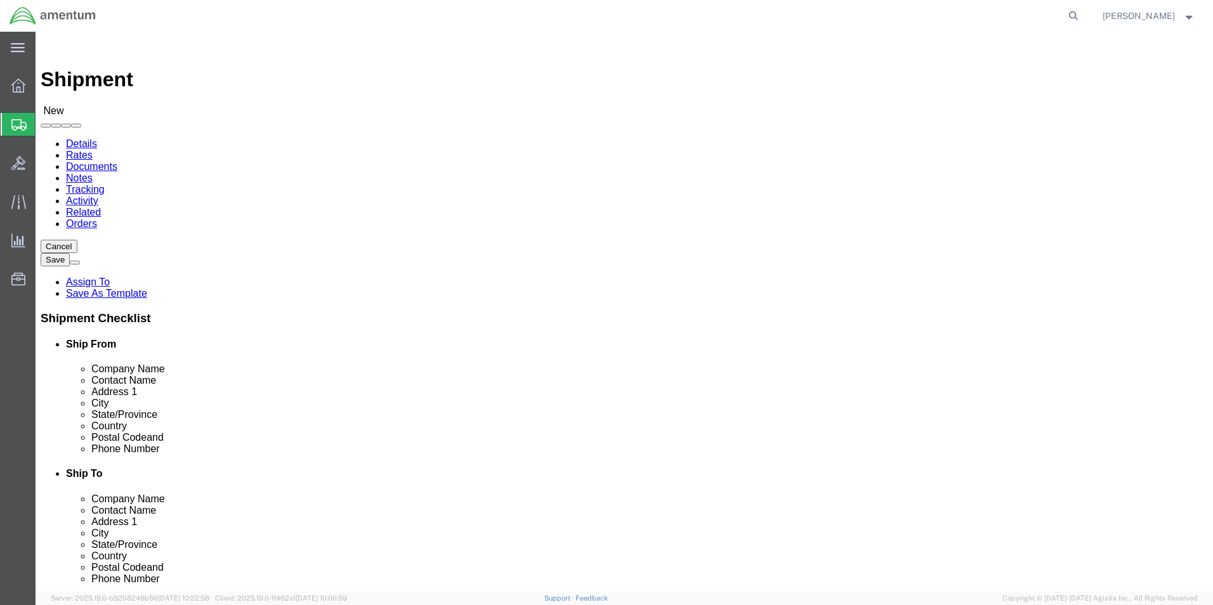
click label "Address 1"
click input "text"
type input "(904) 680-6837"
click input "text"
type input "cienna.n.green@associates.cbp.dhs.gov"
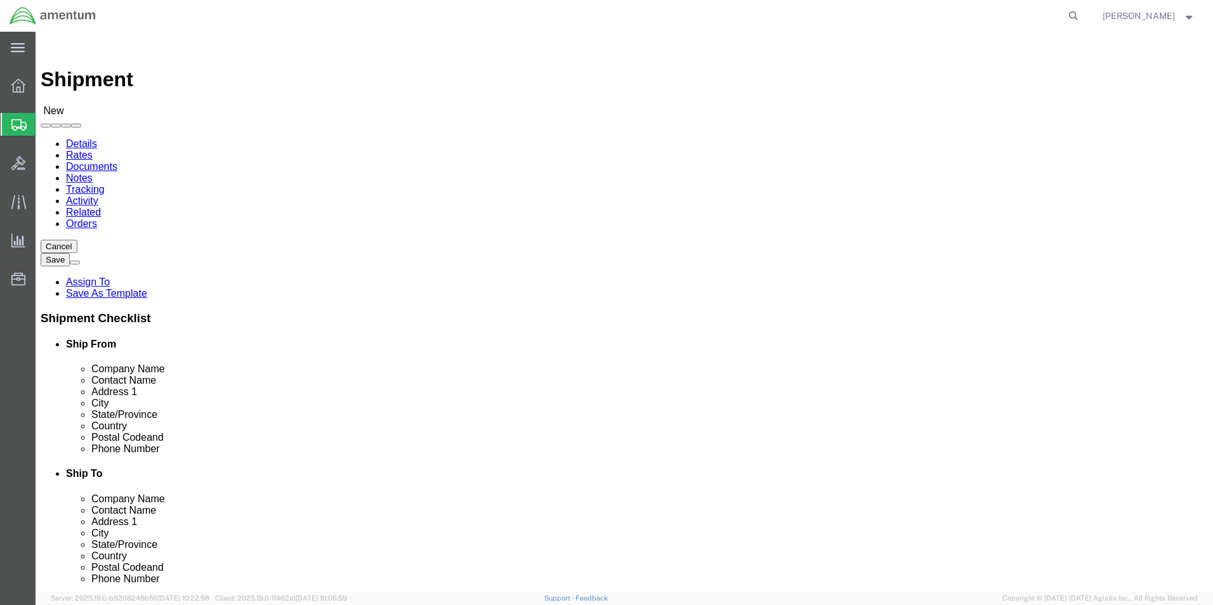
click div "Location Select Select My Profile Location 1002-4122-6 1006-5256-0 1026-8910-0 …"
drag, startPoint x: 778, startPoint y: 196, endPoint x: 778, endPoint y: 182, distance: 14.0
type input "mca"
select select "49941"
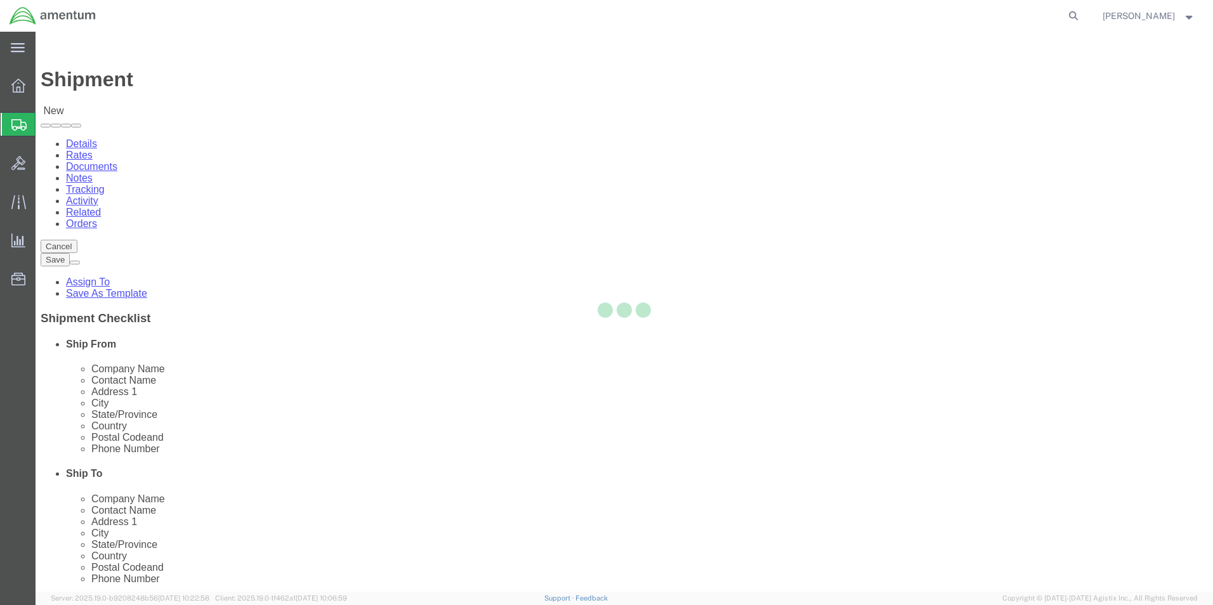
select select "TX"
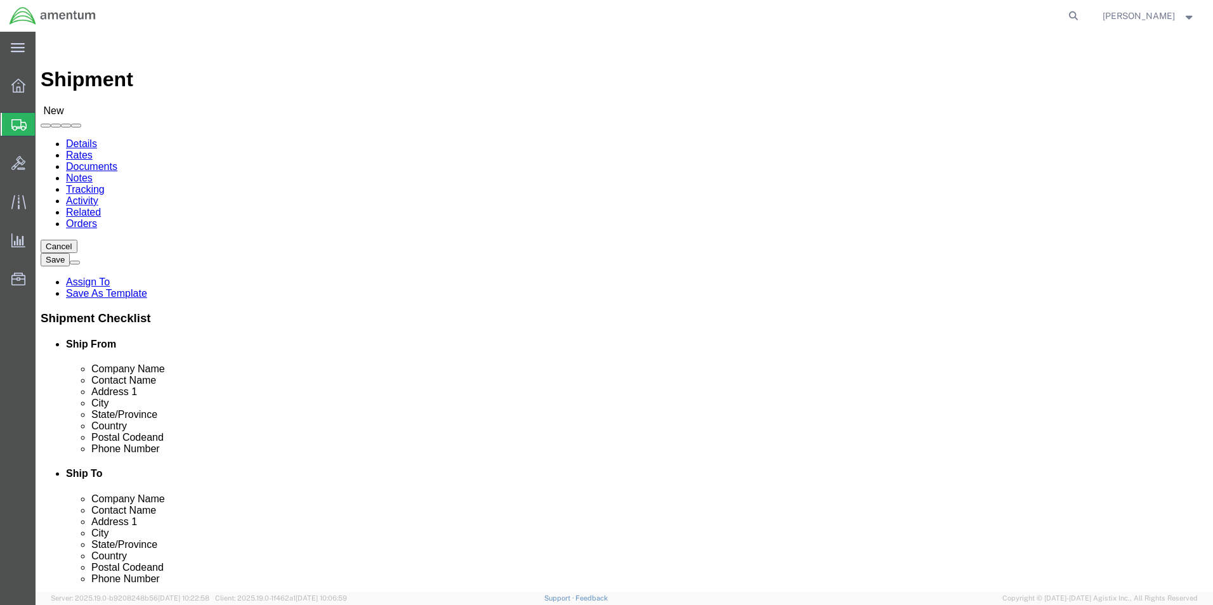
scroll to position [317, 0]
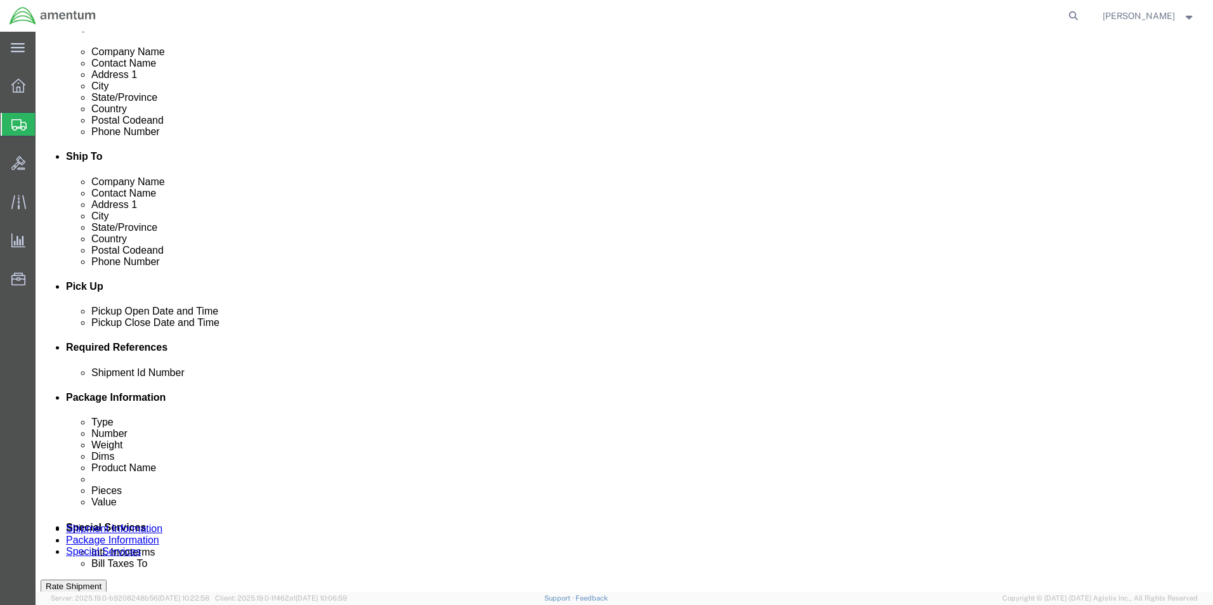
click input "text"
type input "6118.03.03.2219.000.EJA.0000"
click button "Add reference"
click select "Select Account Type Activity ID Airline Appointment Number ASN Batch Request # …"
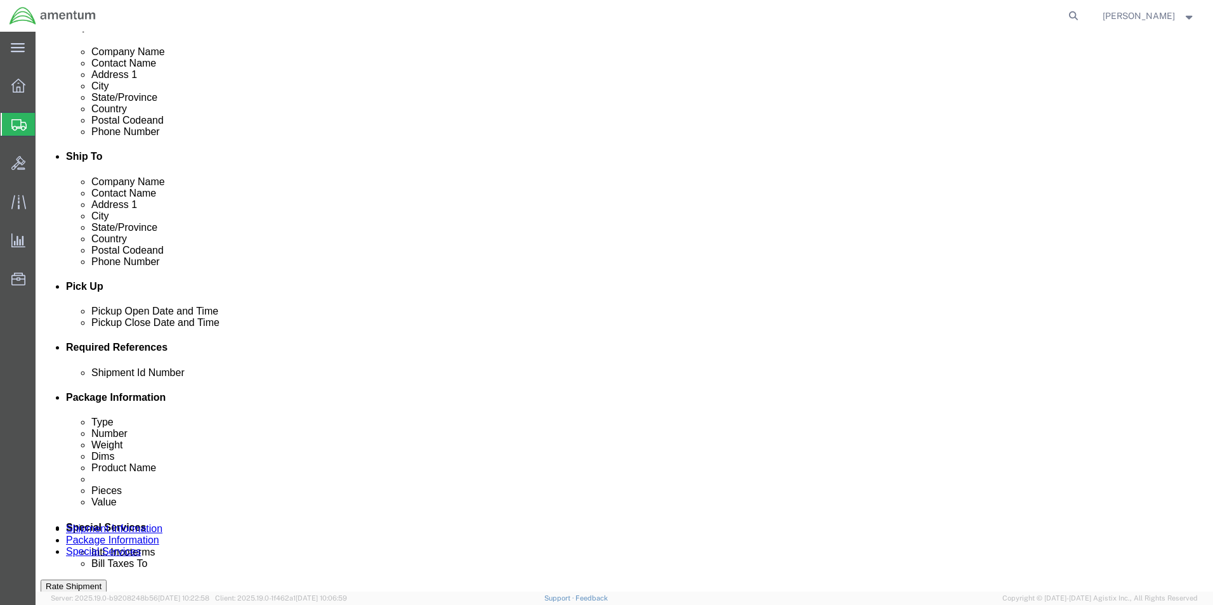
select select "DEPT"
click select "Select Account Type Activity ID Airline Appointment Number ASN Batch Request # …"
click input "text"
type input "CBP"
click select "Select Account Type Activity ID Airline Appointment Number ASN Batch Request # …"
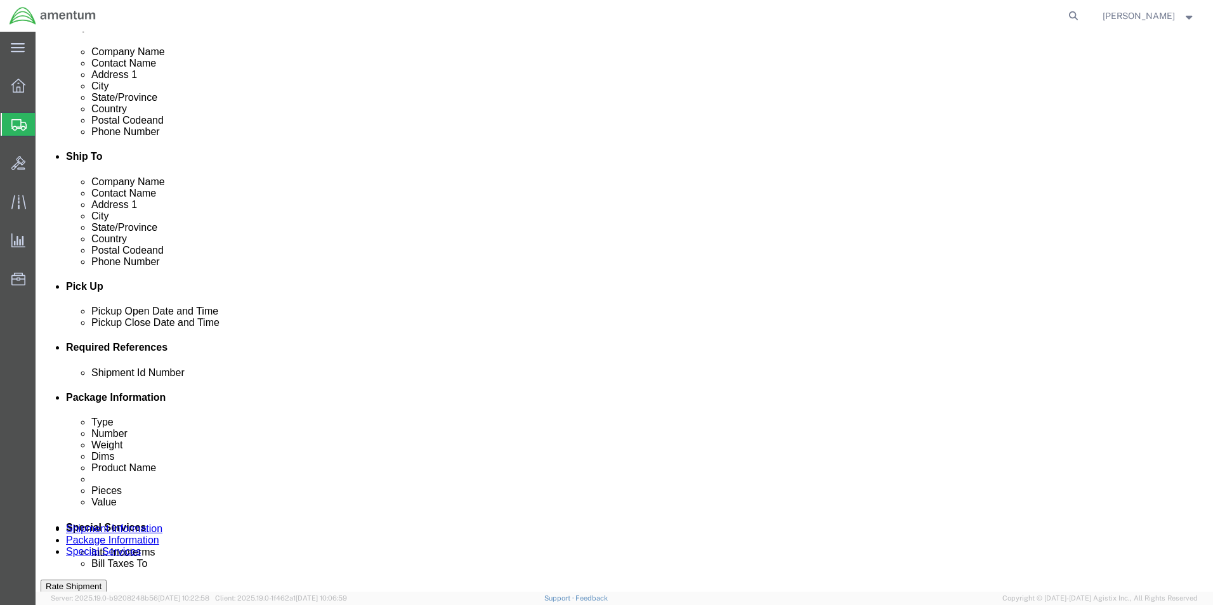
select select "CUSTREF"
click select "Select Account Type Activity ID Airline Appointment Number ASN Batch Request # …"
click input "text"
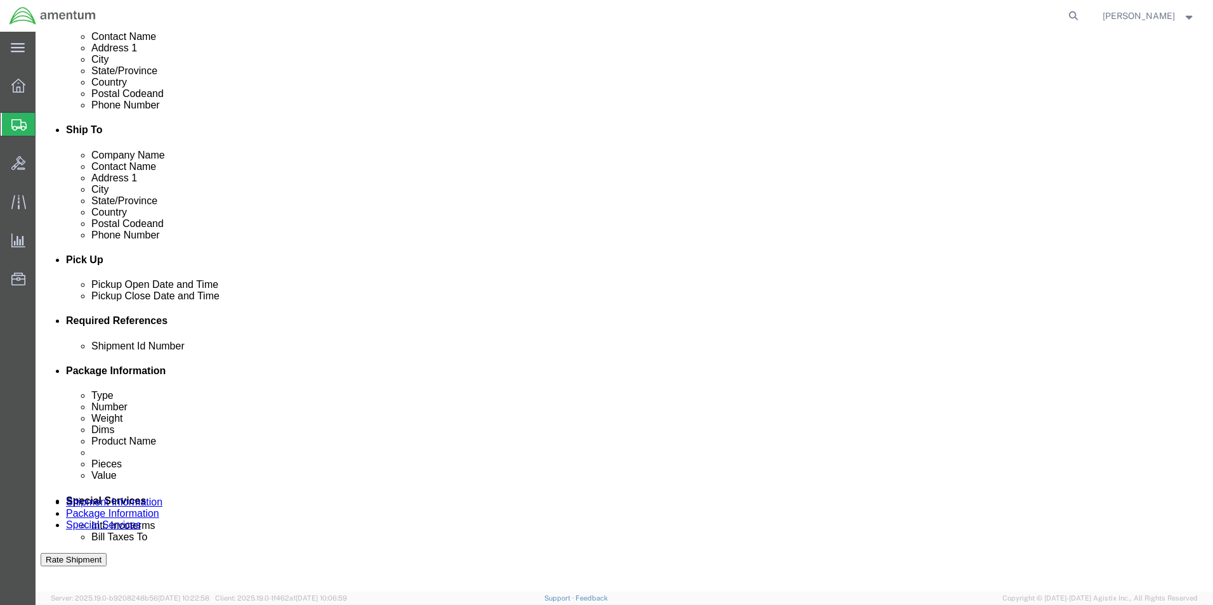
scroll to position [529, 0]
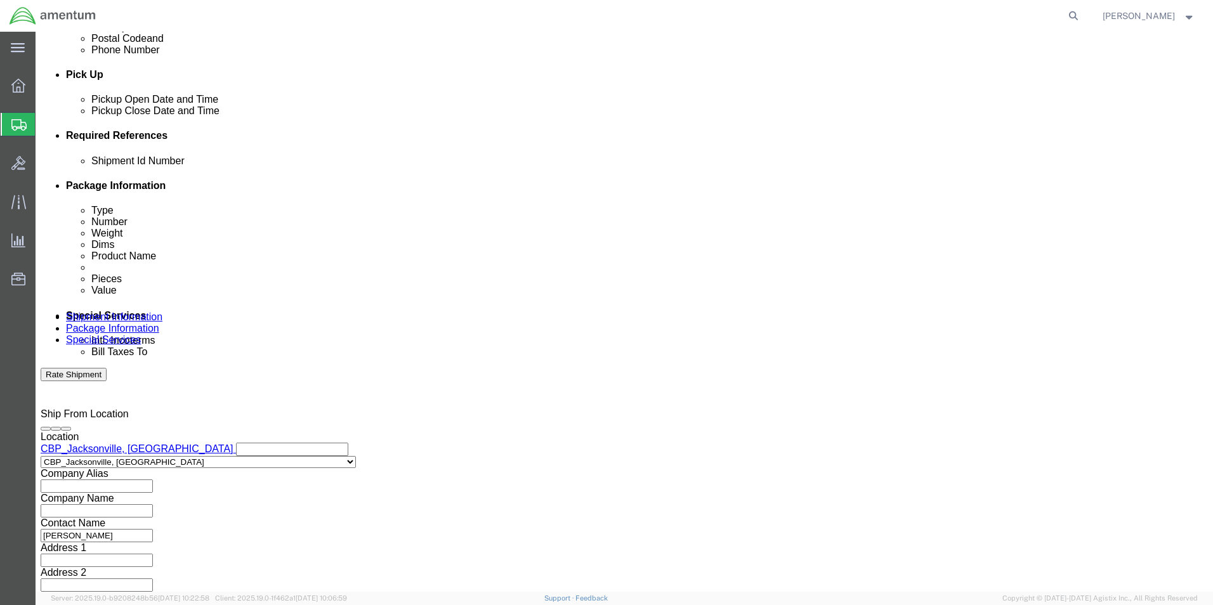
type input "TOOL LOAN"
click button "Continue"
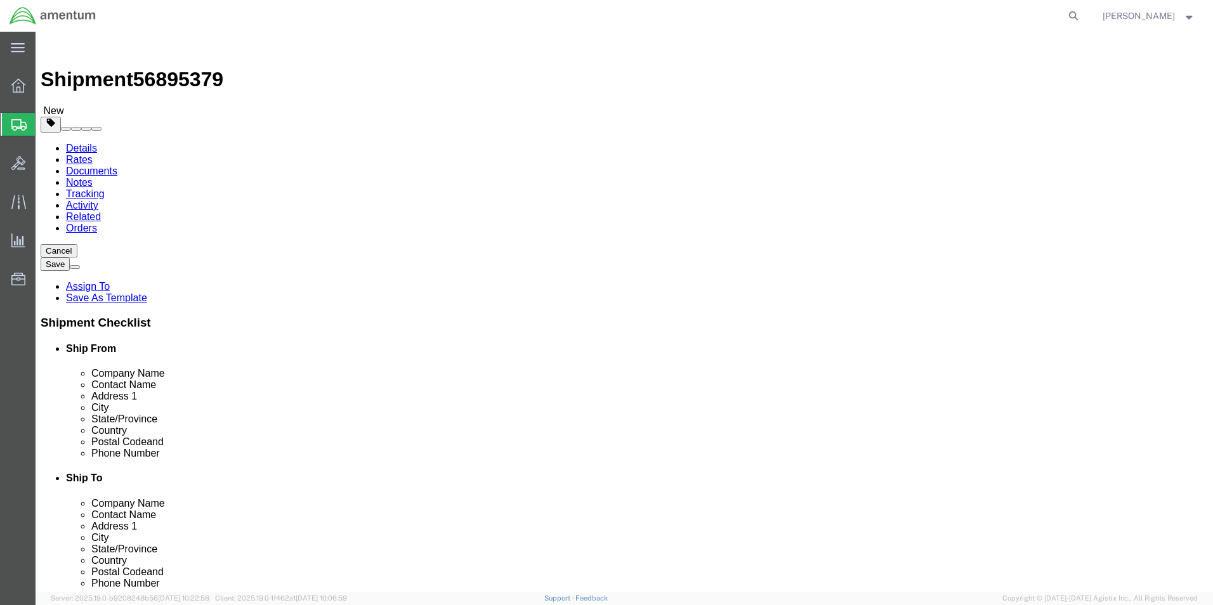
drag, startPoint x: 325, startPoint y: 254, endPoint x: 290, endPoint y: 222, distance: 47.6
click select "Select BCK Boxes Bale(s) Basket(s) Bolt(s) Bottle(s) Buckets Bulk Bundle(s) Can…"
select select "CASE"
click select "Select BCK Boxes Bale(s) Basket(s) Bolt(s) Bottle(s) Buckets Bulk Bundle(s) Can…"
click input "text"
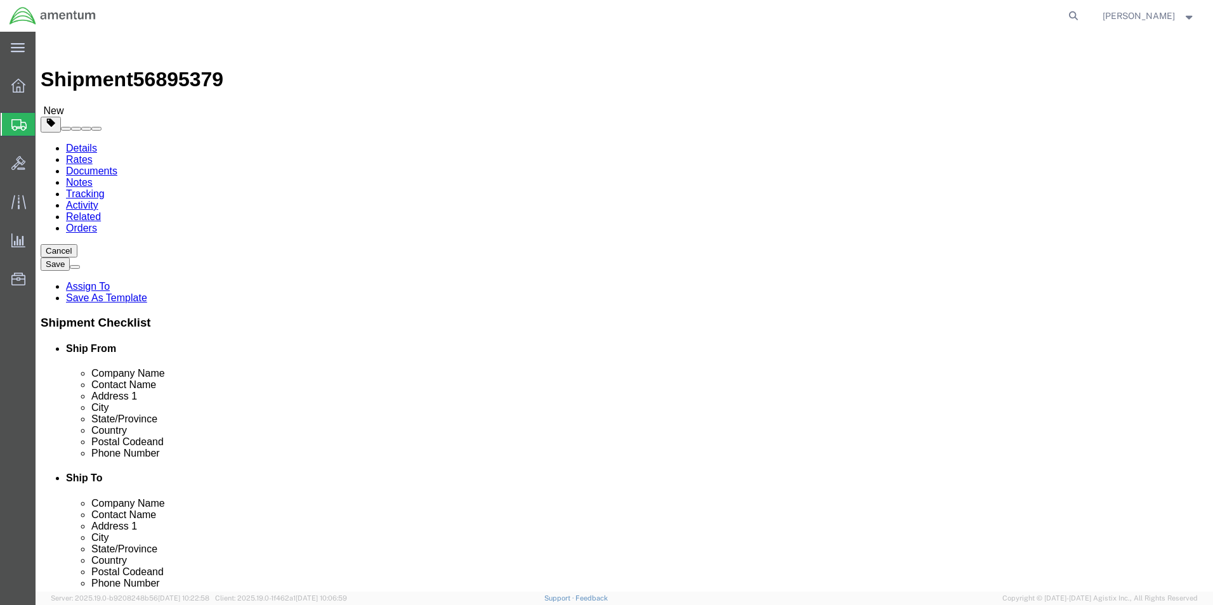
type input "18"
type input "12"
type input "8"
click input "0.00"
type input "20.00"
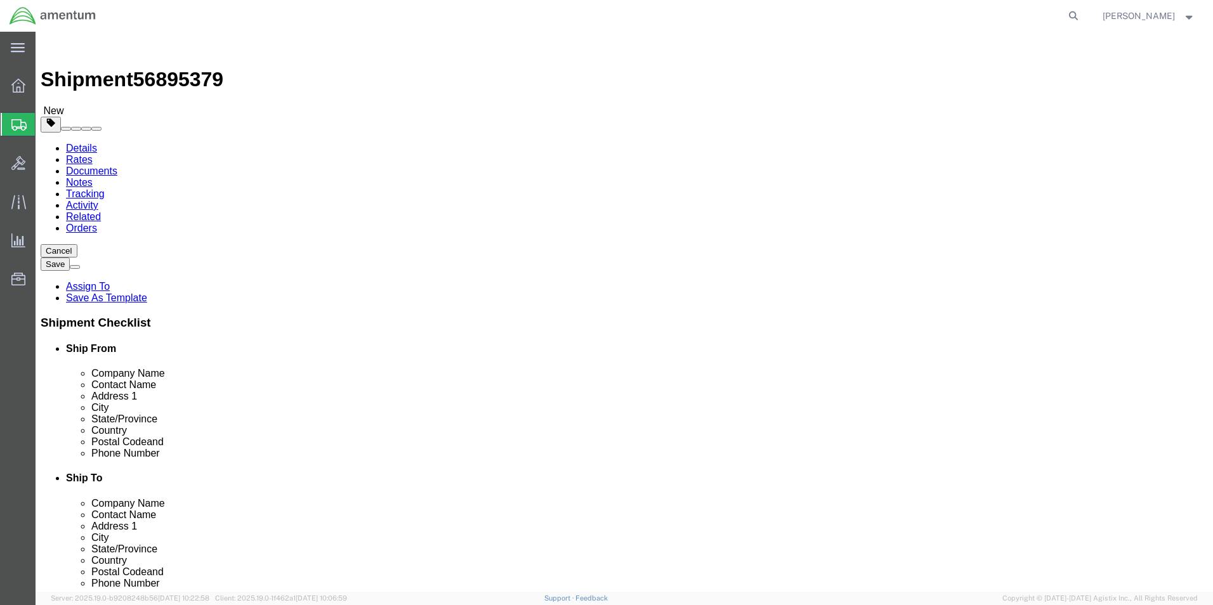
click link "Add Content"
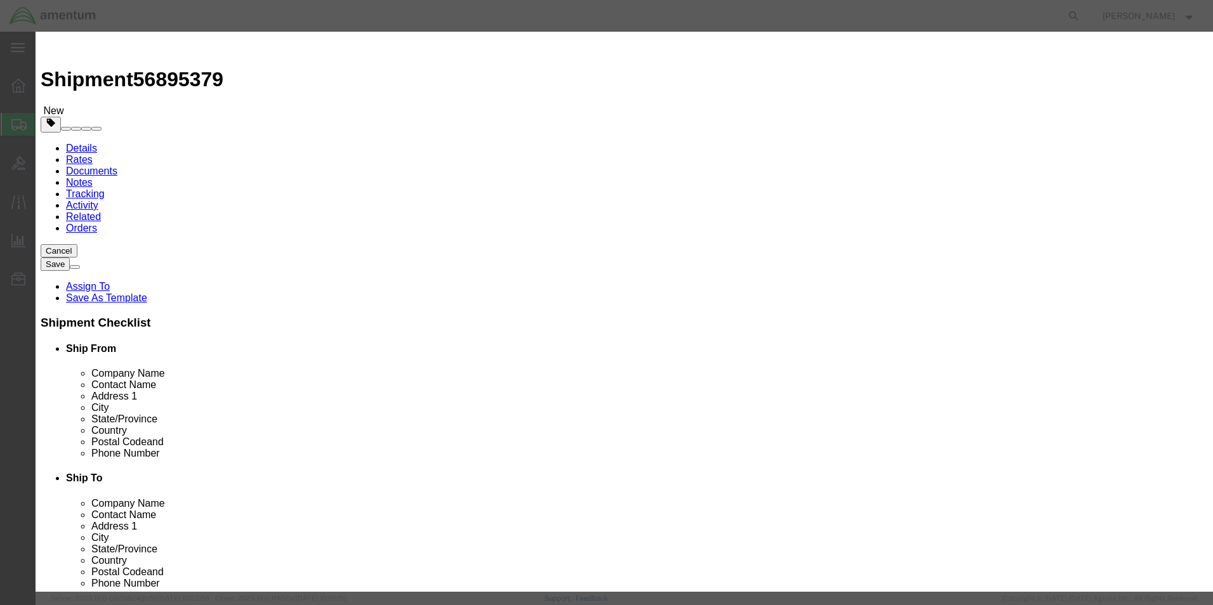
click input "text"
type input "TOOL LOAN"
click input "0"
type input "1"
click input "text"
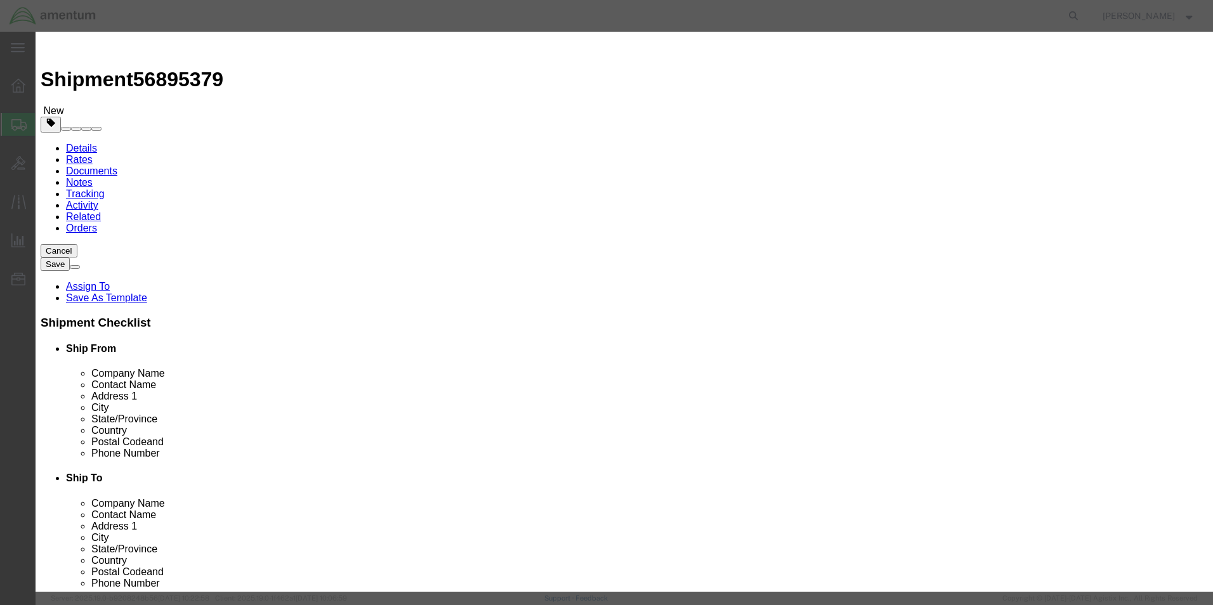
type input "2000"
click button "Save & Close"
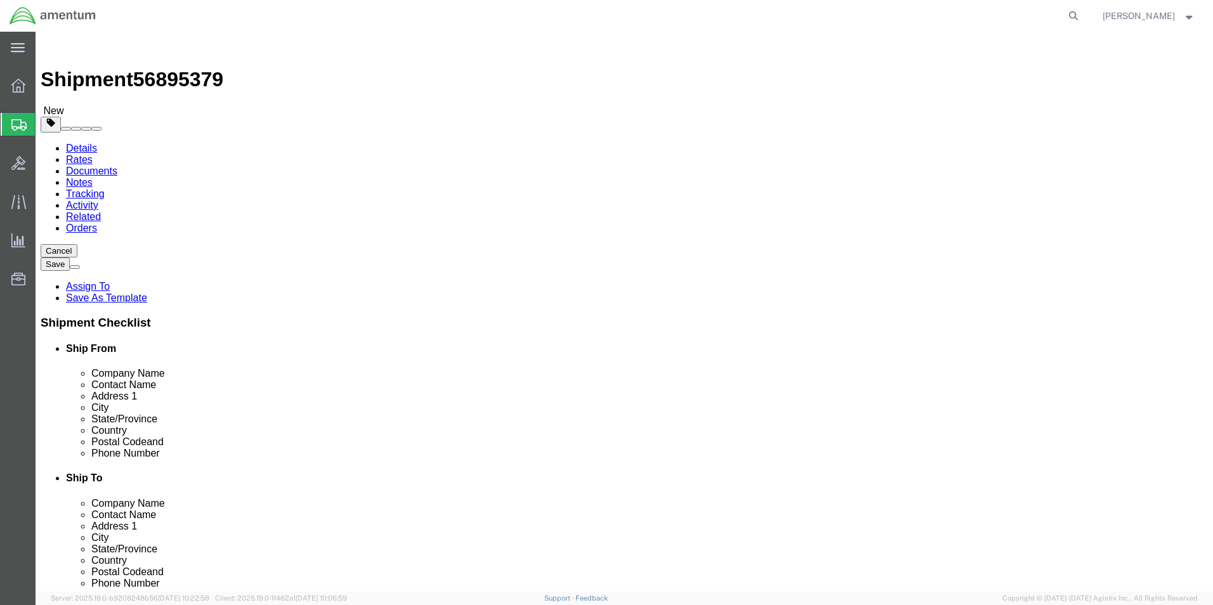
click button "Rate Shipment"
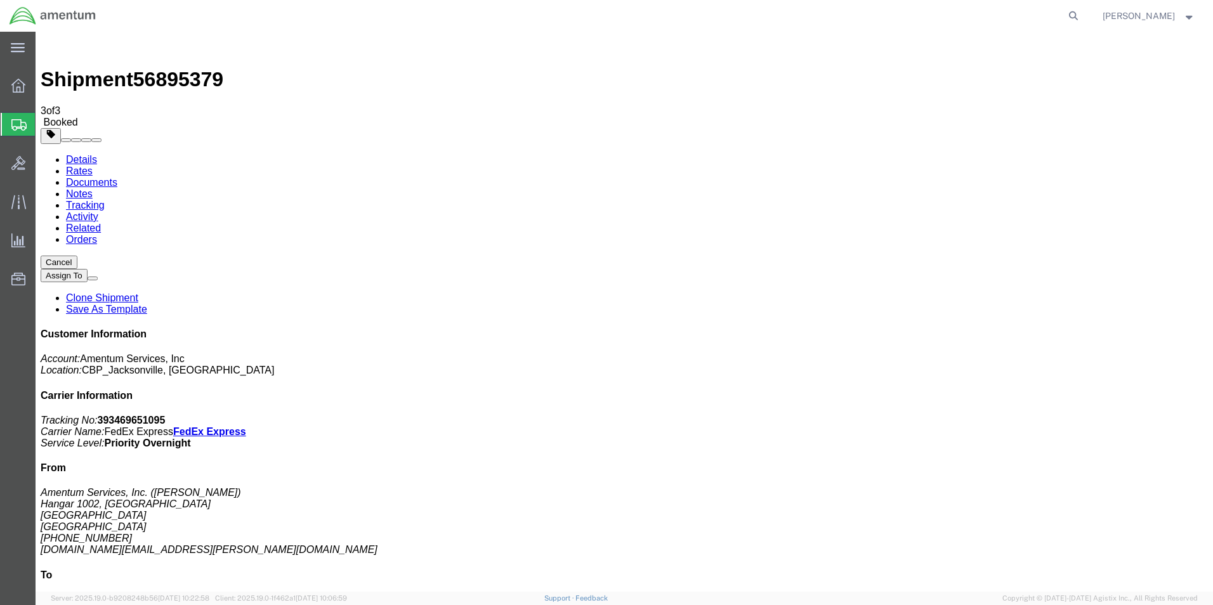
drag, startPoint x: 169, startPoint y: 225, endPoint x: 745, endPoint y: 228, distance: 576.7
click at [166, 415] on b "393469651095" at bounding box center [132, 420] width 68 height 11
copy b "393469651095"
